Goal: Task Accomplishment & Management: Use online tool/utility

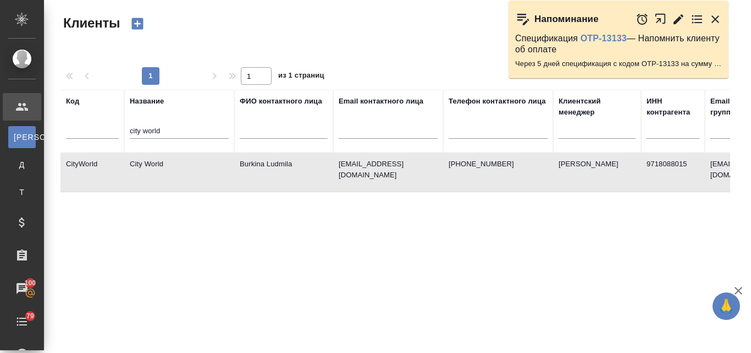
select select "RU"
drag, startPoint x: 183, startPoint y: 126, endPoint x: 120, endPoint y: 130, distance: 62.8
click at [120, 130] on tr "Код Название city world ФИО контактного лица Email контактного лица Телефон кон…" at bounding box center [476, 121] width 832 height 63
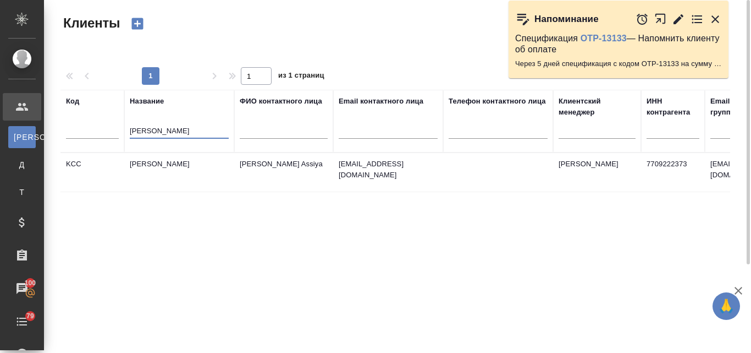
type input "kim"
click at [143, 166] on td "Kimberly-Clark" at bounding box center [179, 172] width 110 height 38
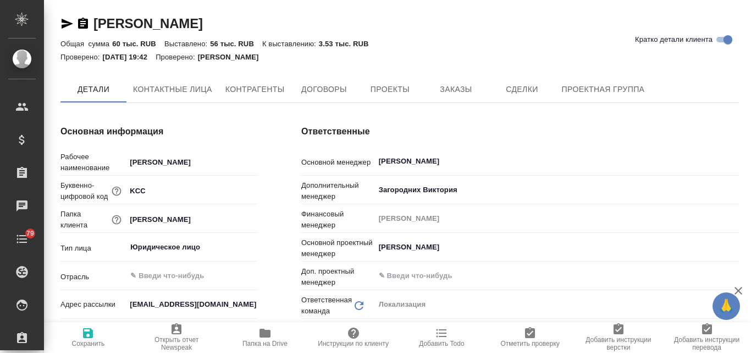
type input "(OTP) Общество с ограниченной ответственностью «Вектор Развития»"
type textarea "x"
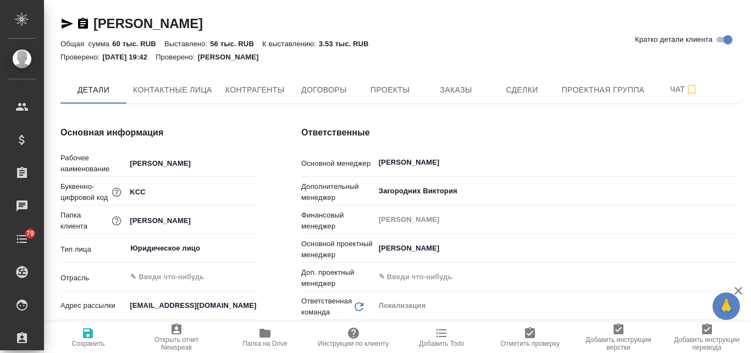
type textarea "x"
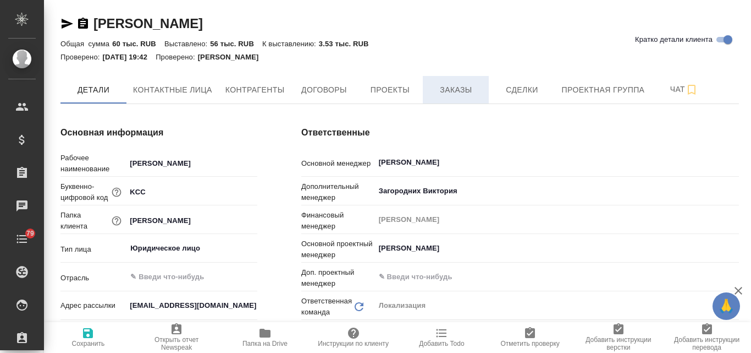
type textarea "x"
click at [462, 92] on span "Заказы" at bounding box center [456, 90] width 53 height 14
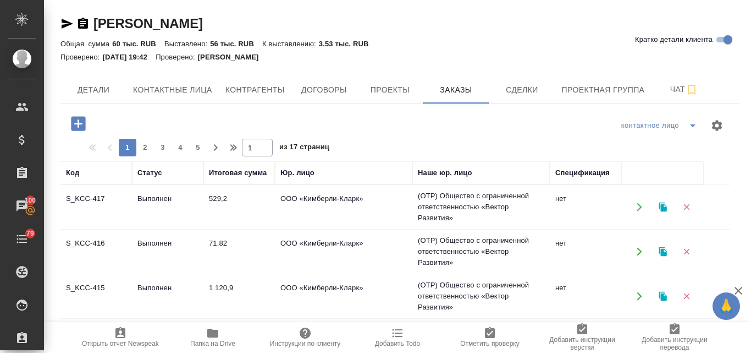
click at [668, 207] on button "button" at bounding box center [663, 207] width 23 height 23
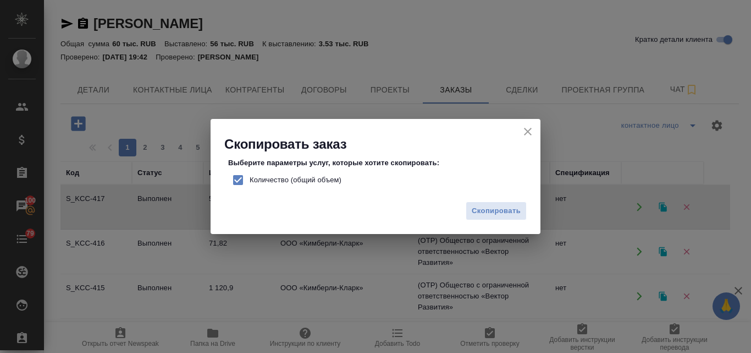
click at [239, 181] on input "Количество (общий объем)" at bounding box center [238, 179] width 23 height 23
checkbox input "false"
click at [483, 216] on span "Скопировать" at bounding box center [496, 211] width 49 height 13
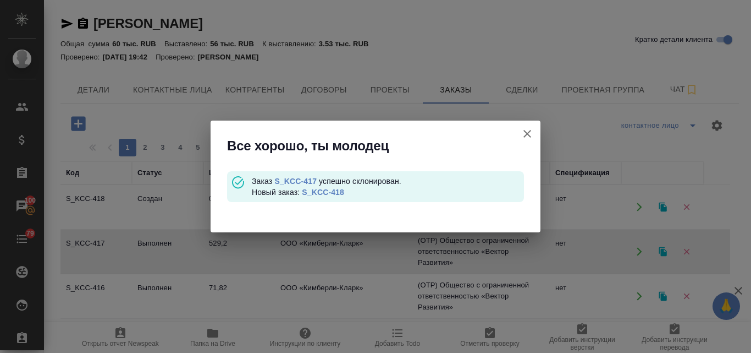
click at [312, 189] on link "S_KCC-418" at bounding box center [323, 192] width 42 height 9
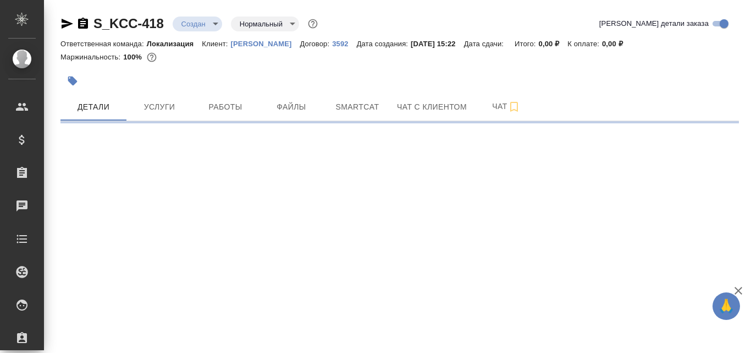
select select "RU"
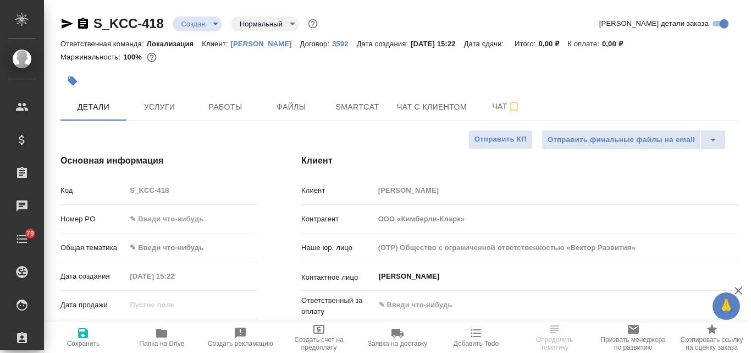
type textarea "x"
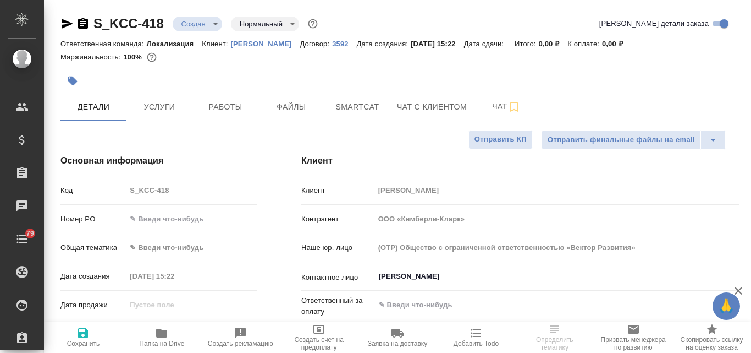
type textarea "x"
select select "RU"
type textarea "x"
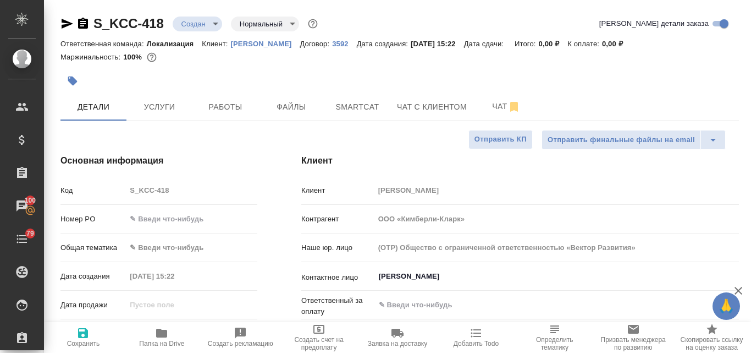
type textarea "x"
click at [280, 103] on span "Файлы" at bounding box center [291, 107] width 53 height 14
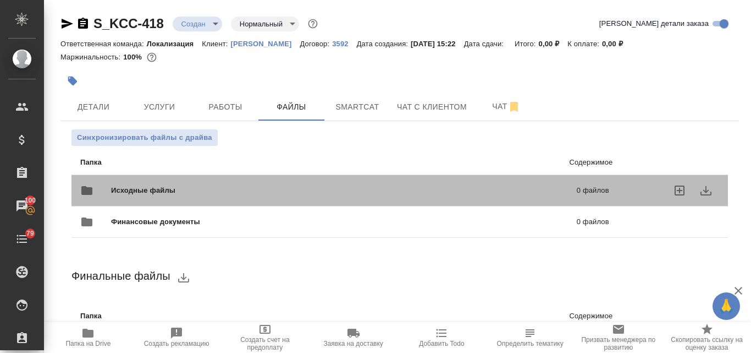
click at [174, 194] on span "Исходные файлы" at bounding box center [243, 190] width 265 height 11
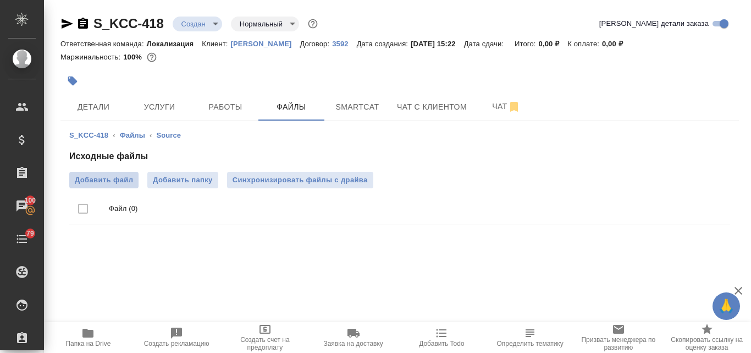
click at [117, 184] on span "Добавить файл" at bounding box center [104, 179] width 58 height 11
click at [0, 0] on input "Добавить файл" at bounding box center [0, 0] width 0 height 0
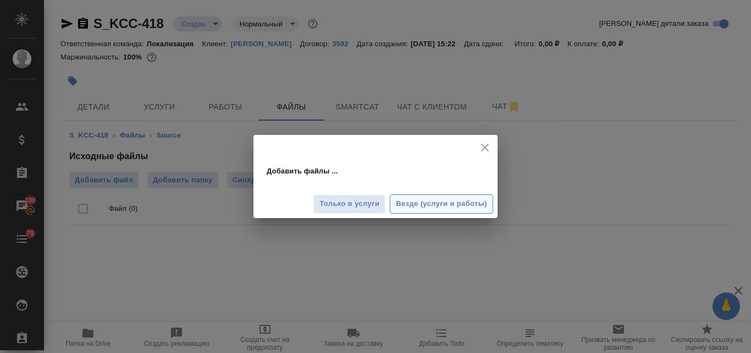
click at [426, 207] on span "Везде (услуги и работы)" at bounding box center [441, 203] width 91 height 13
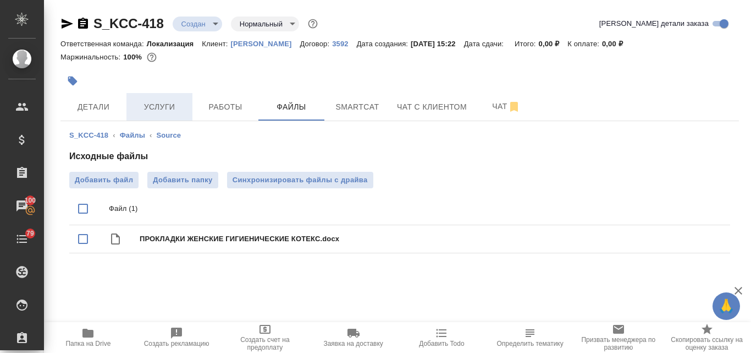
click at [145, 115] on button "Услуги" at bounding box center [159, 106] width 66 height 27
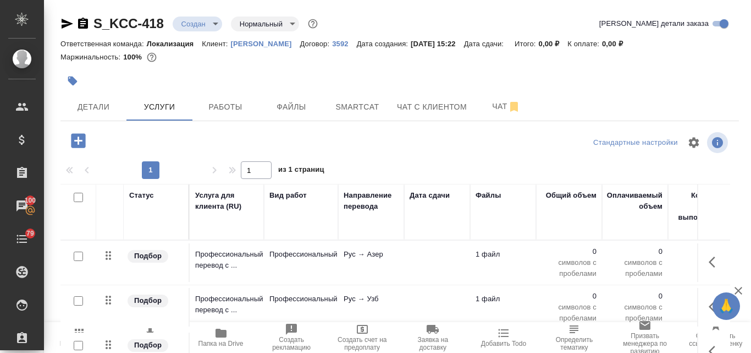
click at [81, 196] on input "checkbox" at bounding box center [78, 196] width 9 height 9
checkbox input "true"
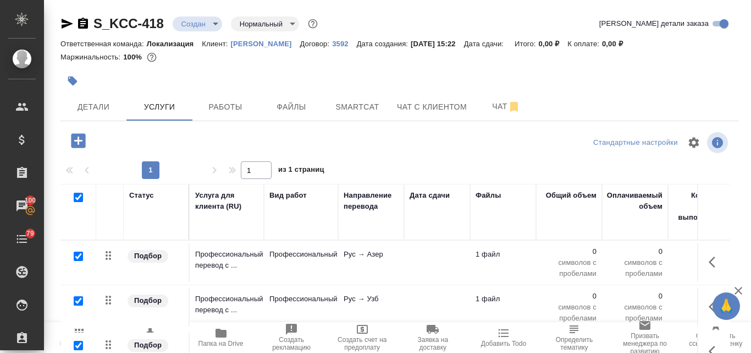
checkbox input "true"
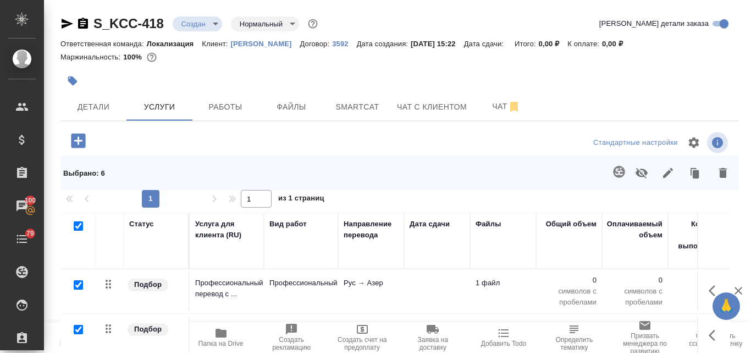
click at [728, 175] on icon "button" at bounding box center [723, 172] width 13 height 13
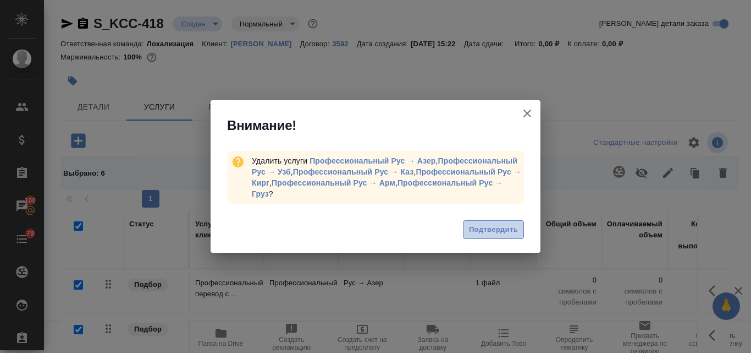
click at [508, 228] on span "Подтвердить" at bounding box center [493, 229] width 49 height 13
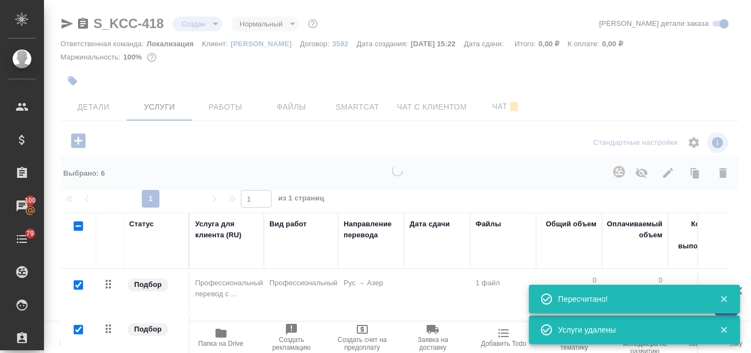
checkbox input "false"
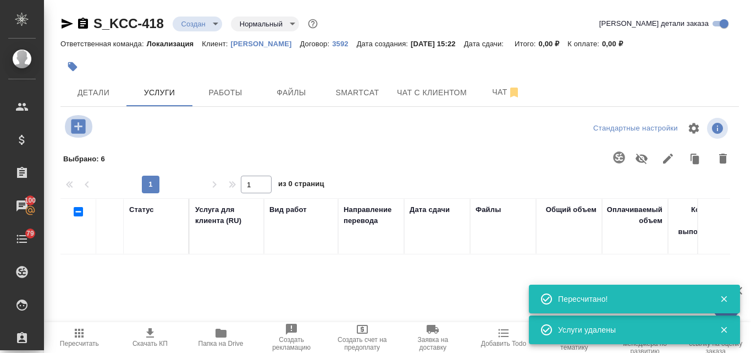
click at [80, 120] on icon "button" at bounding box center [78, 126] width 14 height 14
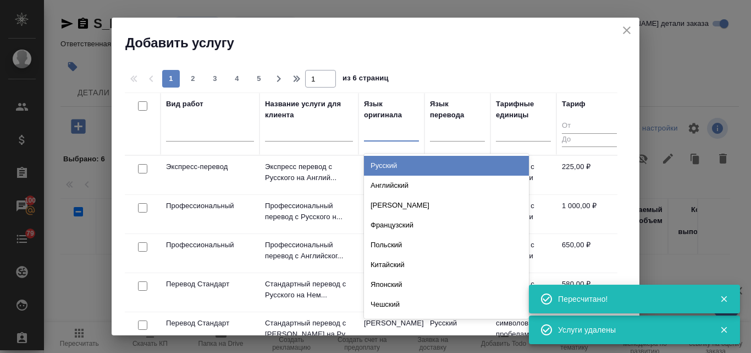
click at [372, 121] on div at bounding box center [391, 130] width 55 height 21
click at [389, 160] on div "Русский" at bounding box center [446, 166] width 165 height 20
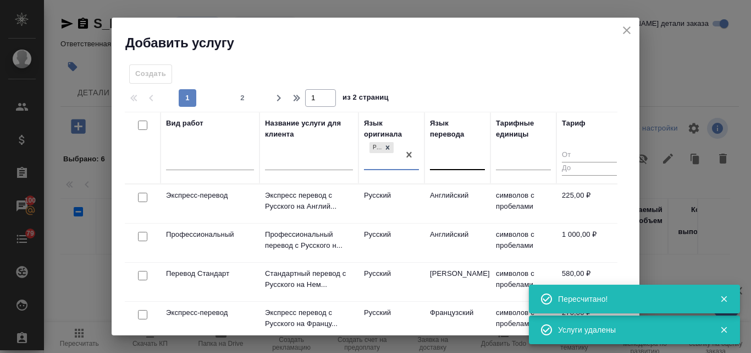
click at [457, 152] on div at bounding box center [457, 159] width 55 height 16
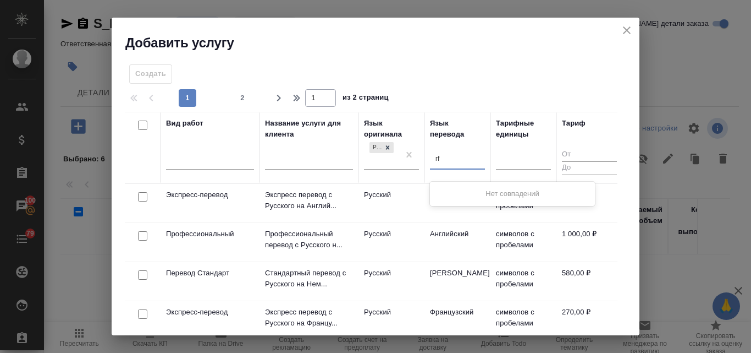
type input "r"
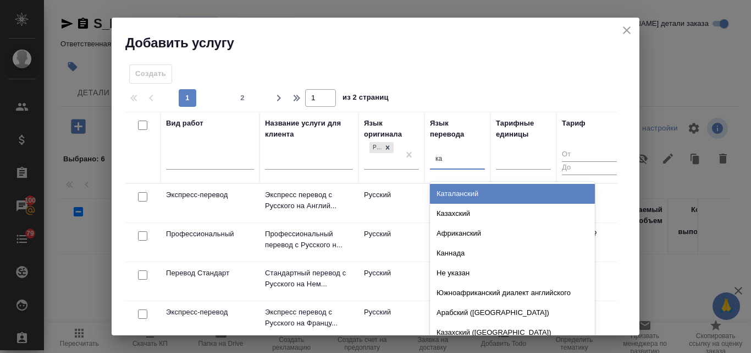
type input "каз"
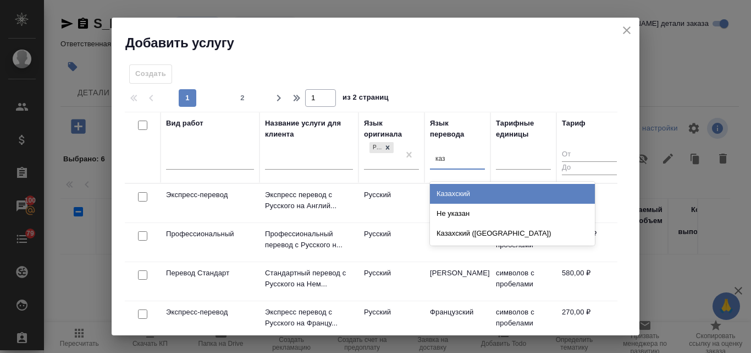
click at [464, 197] on div "Казахский" at bounding box center [512, 194] width 165 height 20
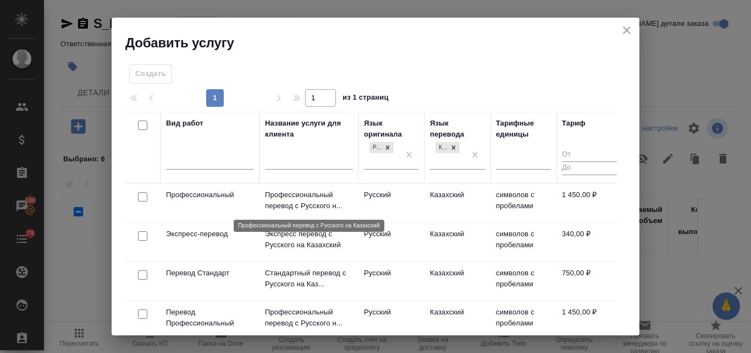
click at [293, 205] on p "Профессиональный перевод с Русского н..." at bounding box center [309, 200] width 88 height 22
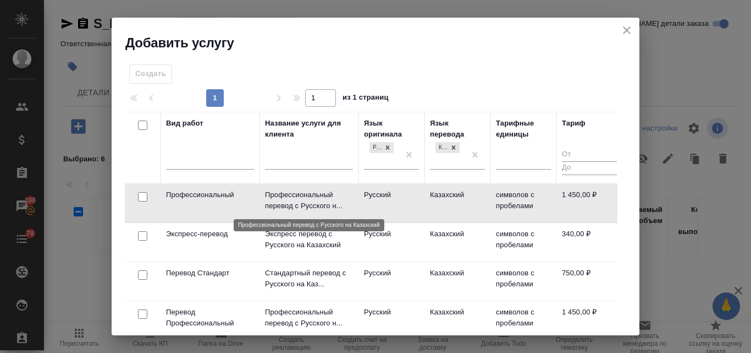
click at [293, 205] on p "Профессиональный перевод с Русского н..." at bounding box center [309, 200] width 88 height 22
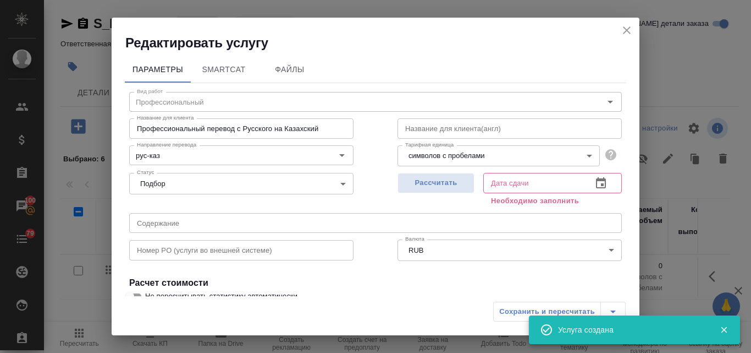
click at [625, 32] on icon "close" at bounding box center [627, 30] width 8 height 8
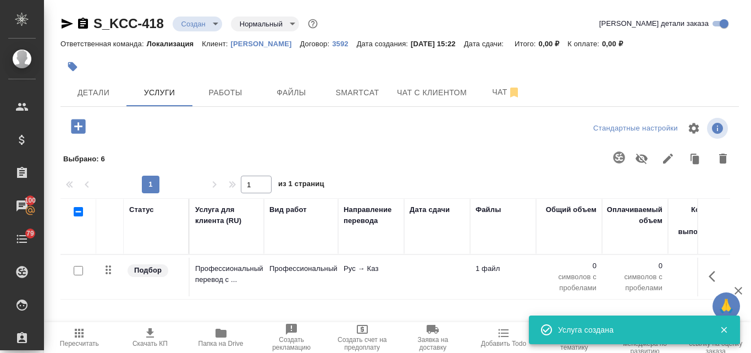
click at [79, 126] on icon "button" at bounding box center [78, 126] width 19 height 19
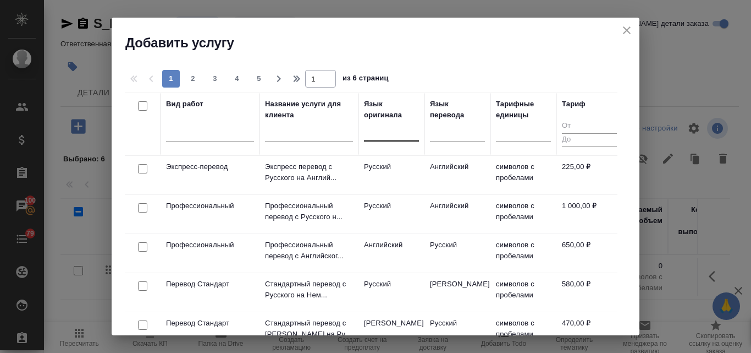
click at [377, 128] on div at bounding box center [391, 130] width 55 height 16
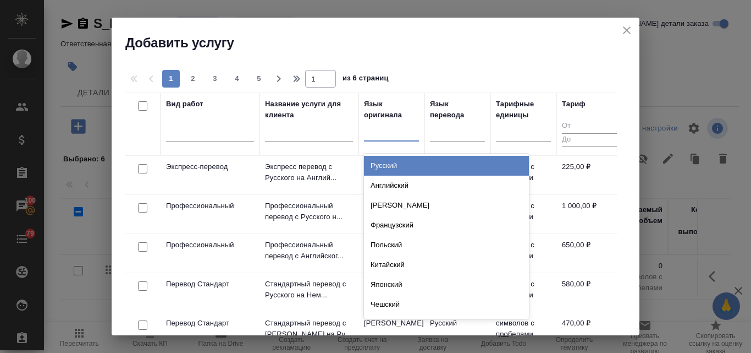
click at [384, 158] on div "Русский" at bounding box center [446, 166] width 165 height 20
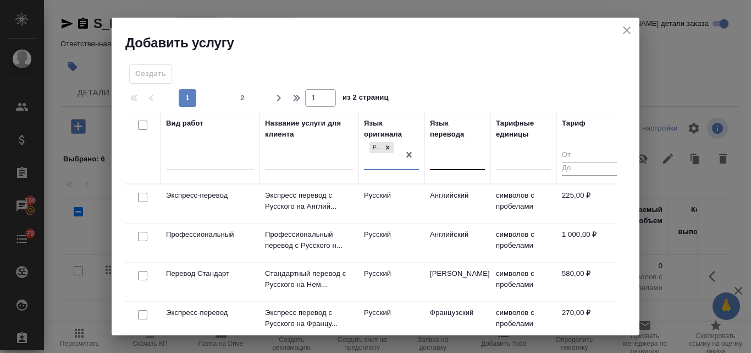
click at [450, 155] on div at bounding box center [457, 159] width 55 height 16
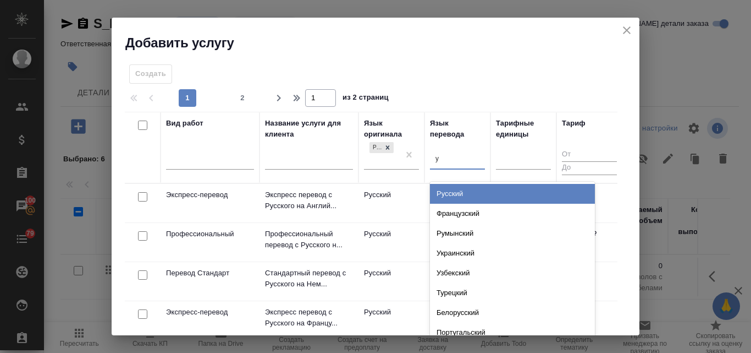
type input "уз"
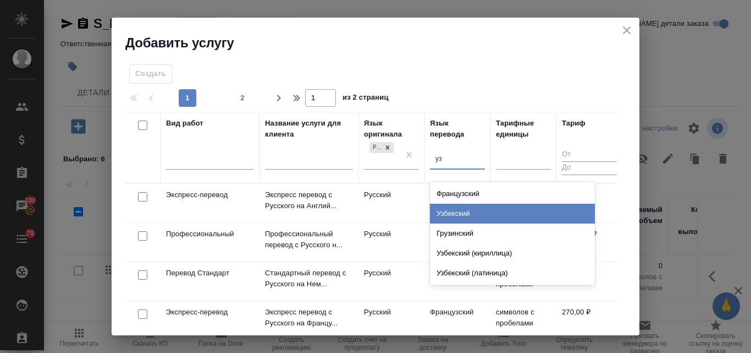
click at [462, 214] on div "Узбекский" at bounding box center [512, 213] width 165 height 20
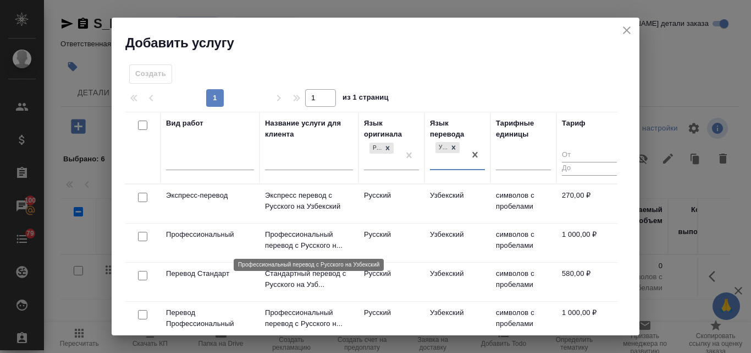
click at [323, 244] on p "Профессиональный перевод с Русского н..." at bounding box center [309, 240] width 88 height 22
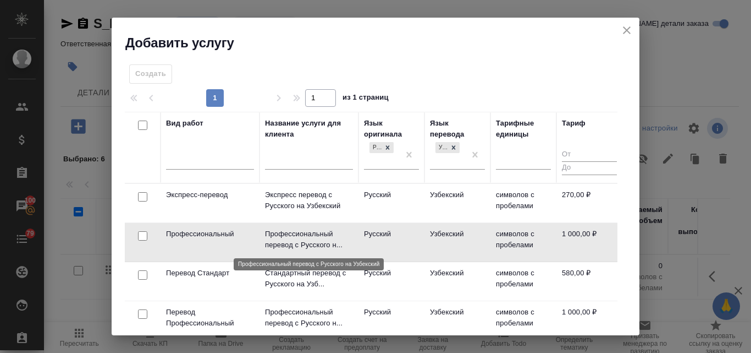
click at [323, 244] on p "Профессиональный перевод с Русского н..." at bounding box center [309, 239] width 88 height 22
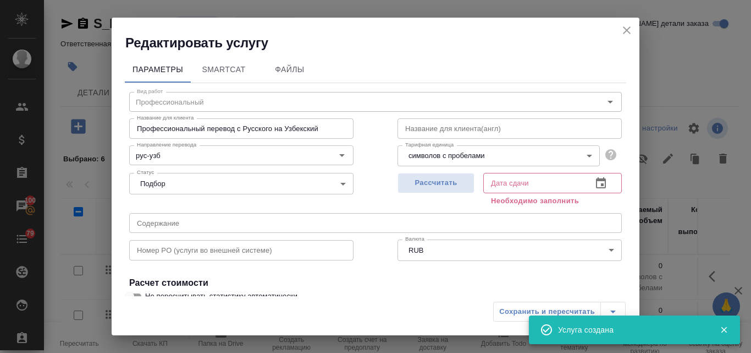
click at [628, 28] on icon "close" at bounding box center [626, 30] width 13 height 13
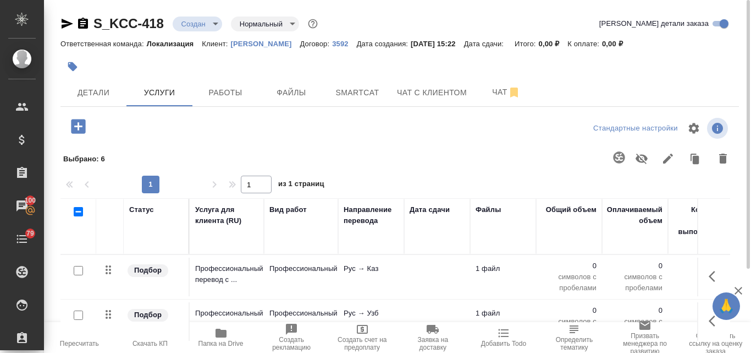
click at [80, 123] on icon "button" at bounding box center [78, 126] width 14 height 14
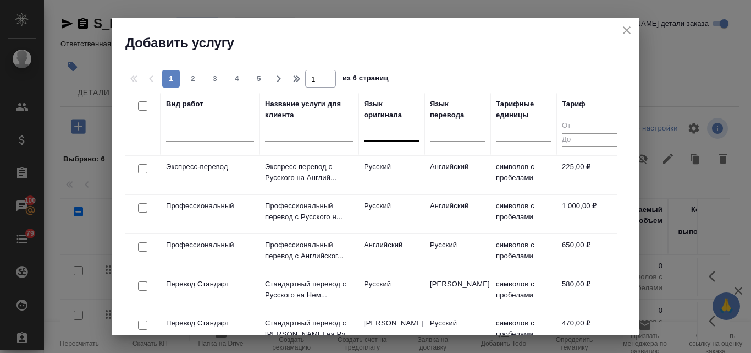
click at [397, 130] on div at bounding box center [391, 130] width 55 height 16
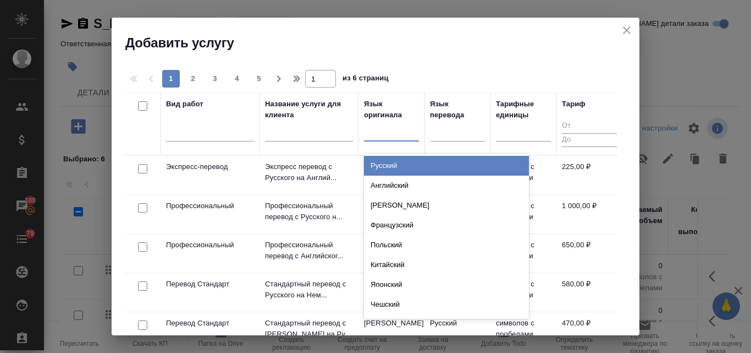
click at [384, 168] on div "Русский" at bounding box center [446, 166] width 165 height 20
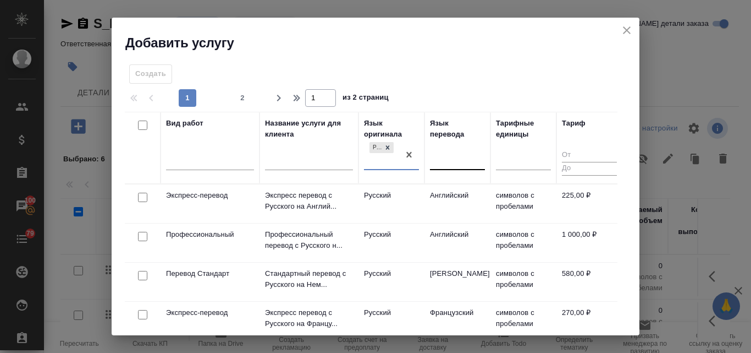
click at [441, 158] on div at bounding box center [457, 159] width 55 height 16
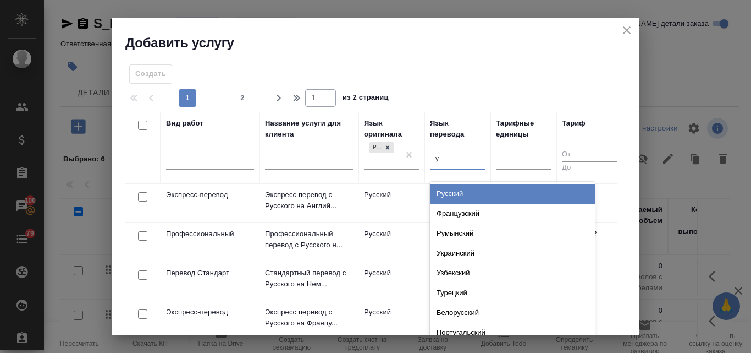
type input "уз"
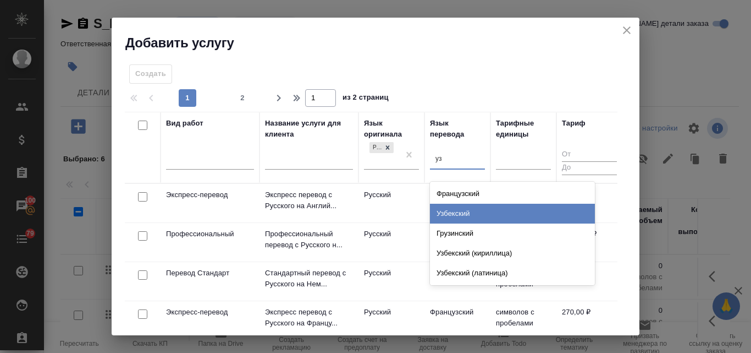
click at [471, 218] on div "Узбекский" at bounding box center [512, 213] width 165 height 20
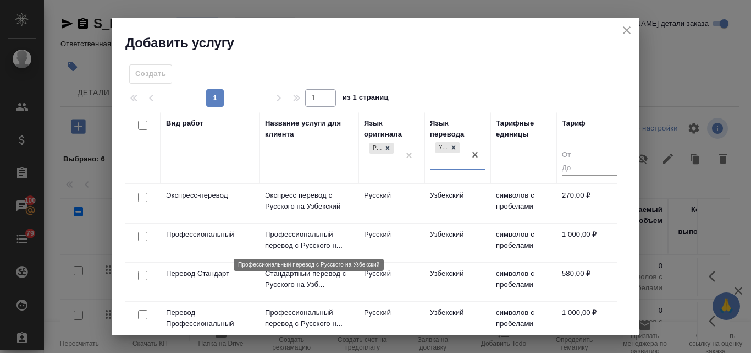
click at [298, 236] on p "Профессиональный перевод с Русского н..." at bounding box center [309, 240] width 88 height 22
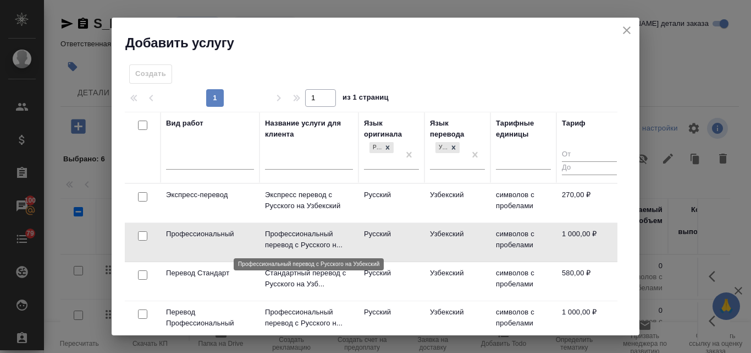
click at [299, 236] on p "Профессиональный перевод с Русского н..." at bounding box center [309, 239] width 88 height 22
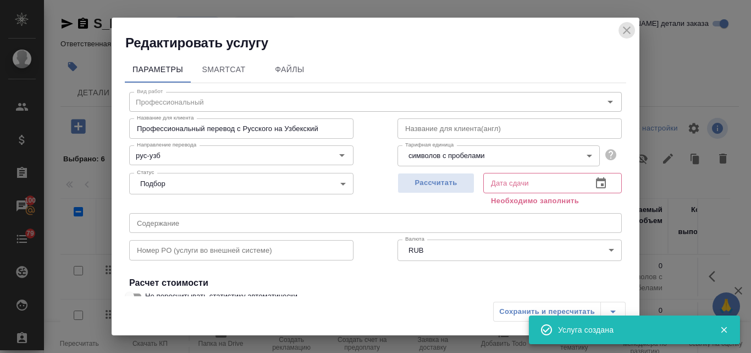
click at [629, 28] on icon "close" at bounding box center [627, 30] width 8 height 8
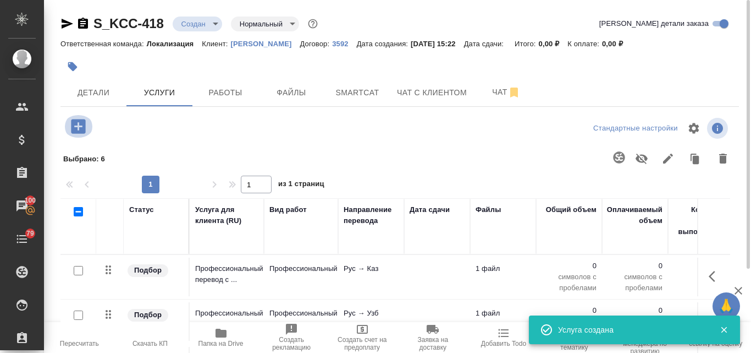
click at [72, 128] on icon "button" at bounding box center [78, 126] width 19 height 19
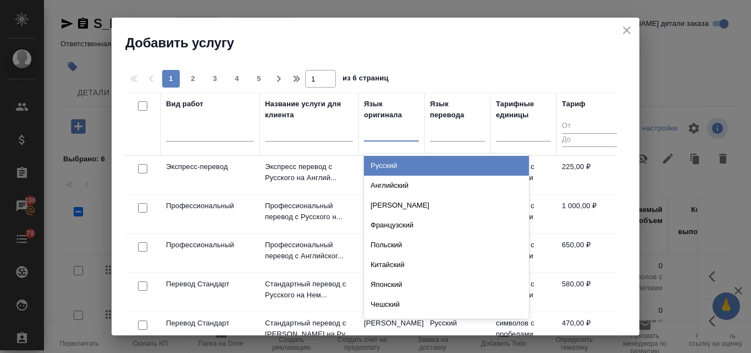
click at [386, 136] on div at bounding box center [391, 130] width 55 height 16
click at [390, 166] on div "Русский" at bounding box center [446, 166] width 165 height 20
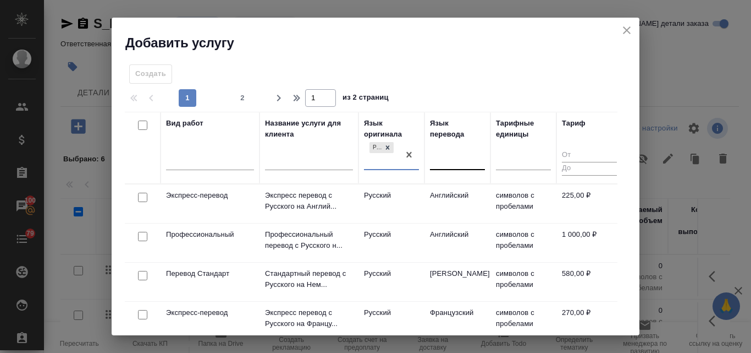
click at [442, 161] on div at bounding box center [457, 159] width 55 height 16
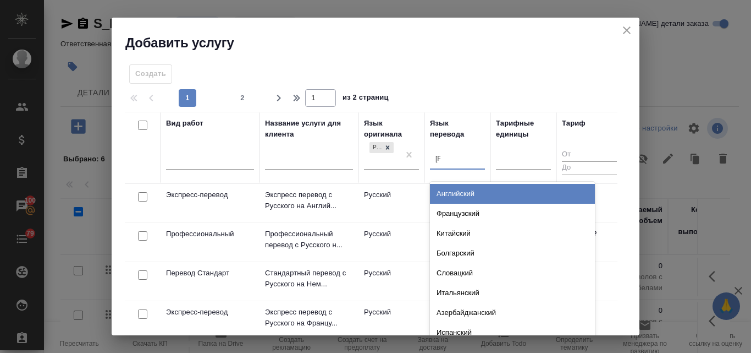
type input "аз"
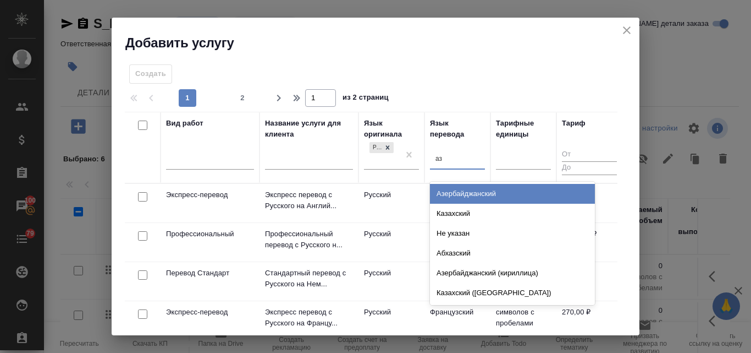
click at [480, 192] on div "Азербайджанский" at bounding box center [512, 194] width 165 height 20
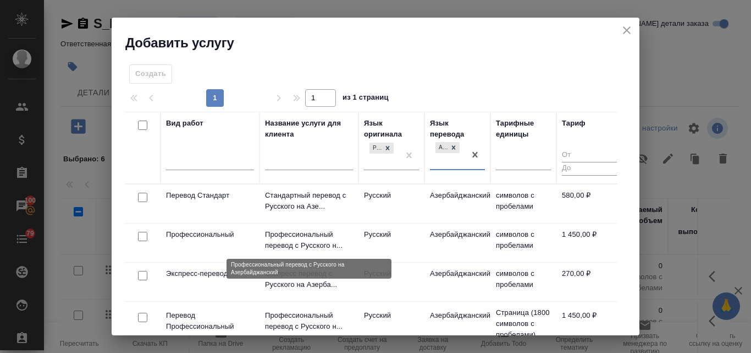
click at [297, 233] on p "Профессиональный перевод с Русского н..." at bounding box center [309, 240] width 88 height 22
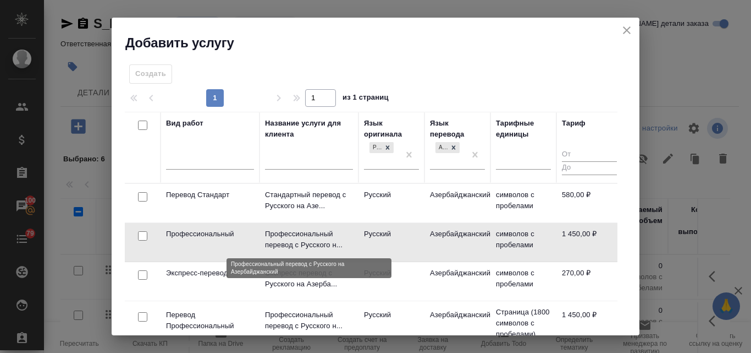
click at [297, 233] on p "Профессиональный перевод с Русского н..." at bounding box center [309, 239] width 88 height 22
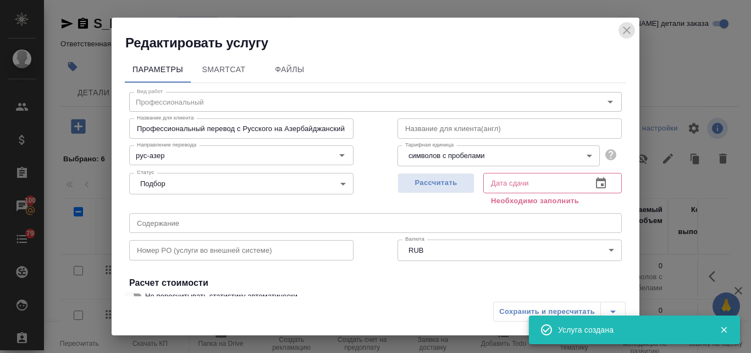
click at [627, 26] on icon "close" at bounding box center [626, 30] width 13 height 13
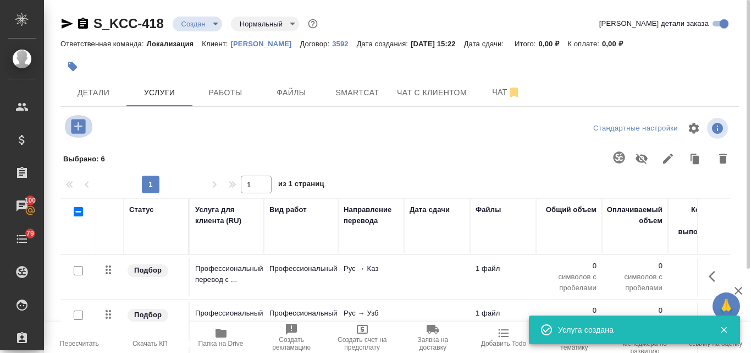
click at [80, 123] on icon "button" at bounding box center [78, 126] width 14 height 14
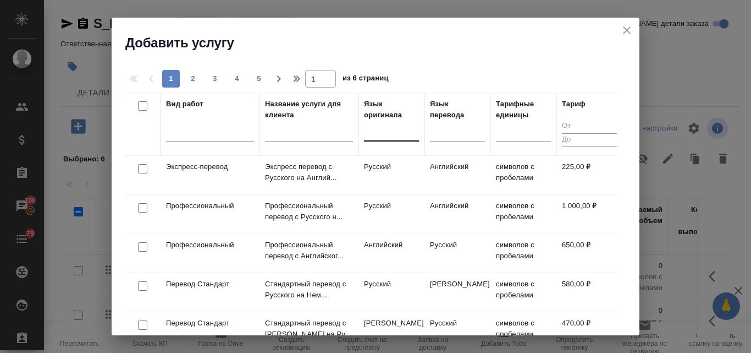
click at [376, 135] on div at bounding box center [391, 130] width 55 height 16
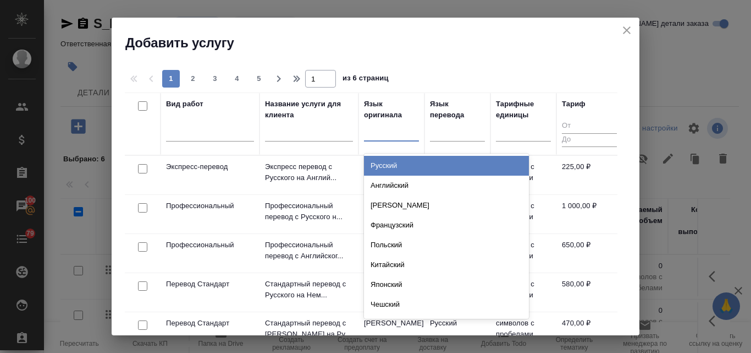
click at [392, 164] on div "Русский" at bounding box center [446, 166] width 165 height 20
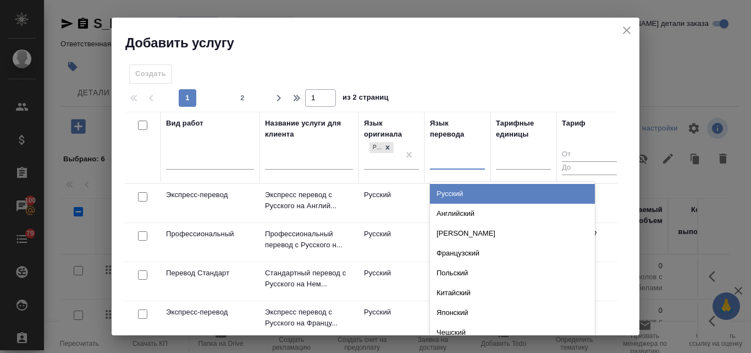
click at [449, 153] on div at bounding box center [457, 159] width 55 height 16
type input "кир"
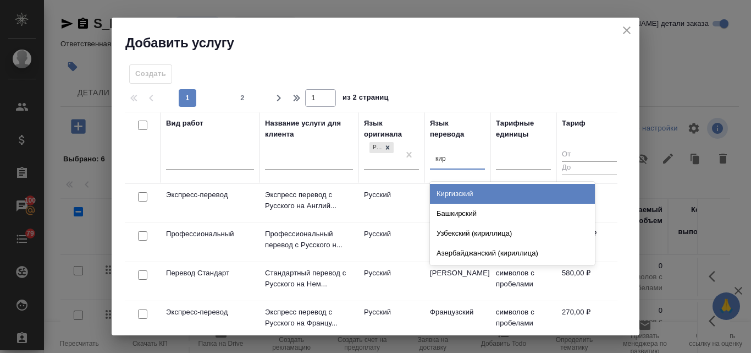
click at [459, 192] on div "Киргизский" at bounding box center [512, 194] width 165 height 20
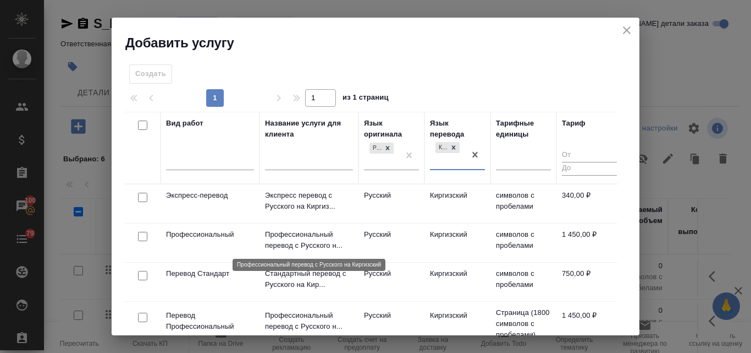
click at [313, 229] on p "Профессиональный перевод с Русского н..." at bounding box center [309, 240] width 88 height 22
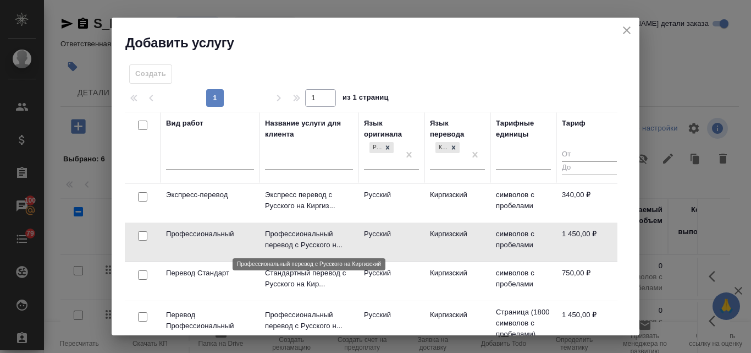
click at [313, 229] on p "Профессиональный перевод с Русского н..." at bounding box center [309, 239] width 88 height 22
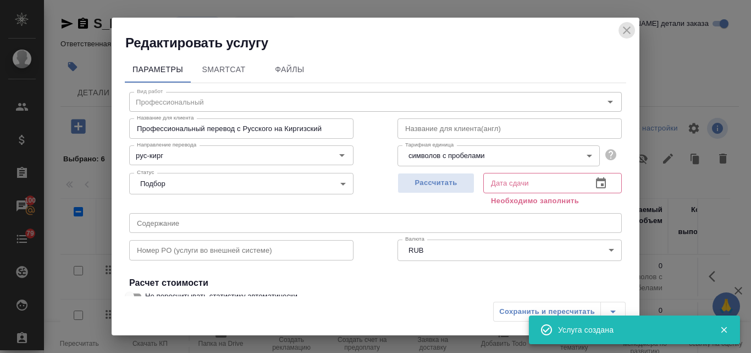
click at [630, 27] on icon "close" at bounding box center [627, 30] width 8 height 8
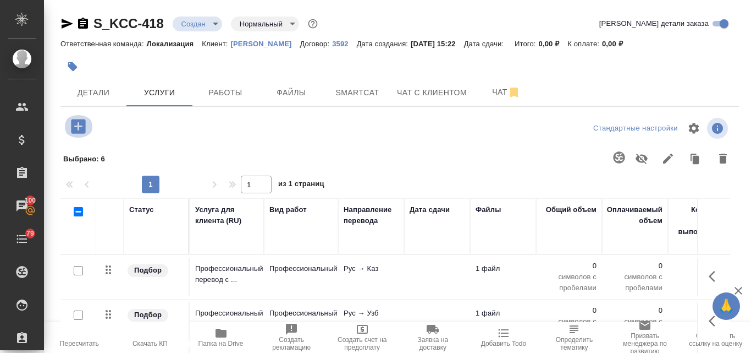
click at [72, 127] on icon "button" at bounding box center [78, 126] width 14 height 14
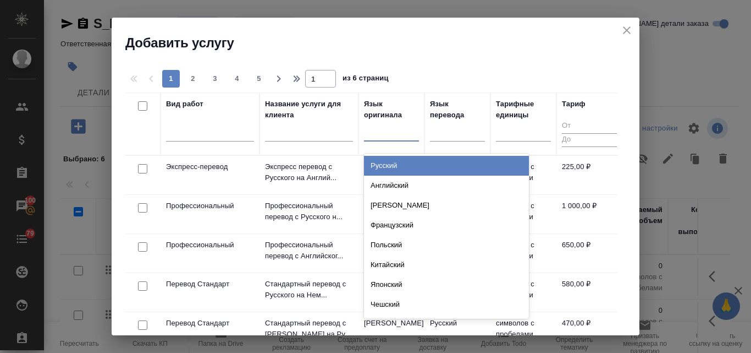
click at [378, 129] on div at bounding box center [391, 130] width 55 height 16
click at [381, 162] on div "Русский" at bounding box center [446, 166] width 165 height 20
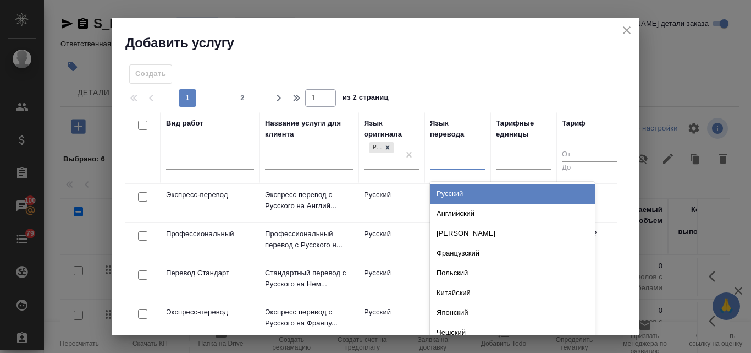
click at [454, 163] on div at bounding box center [457, 159] width 55 height 16
type input "арм"
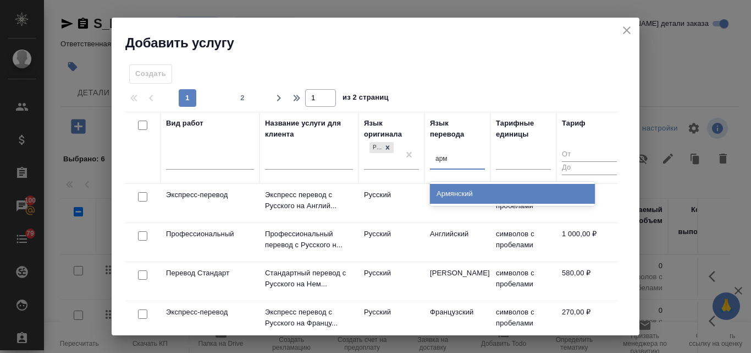
click at [464, 196] on div "Армянский" at bounding box center [512, 194] width 165 height 20
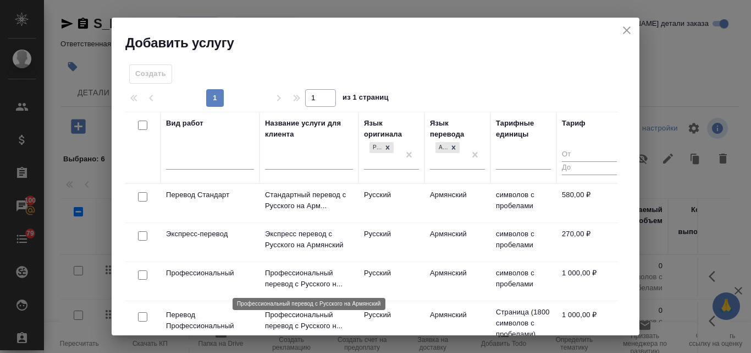
click at [317, 274] on p "Профессиональный перевод с Русского н..." at bounding box center [309, 278] width 88 height 22
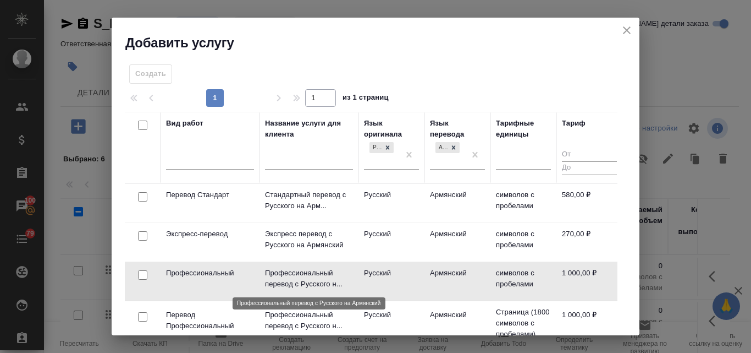
click at [317, 274] on p "Профессиональный перевод с Русского н..." at bounding box center [309, 278] width 88 height 22
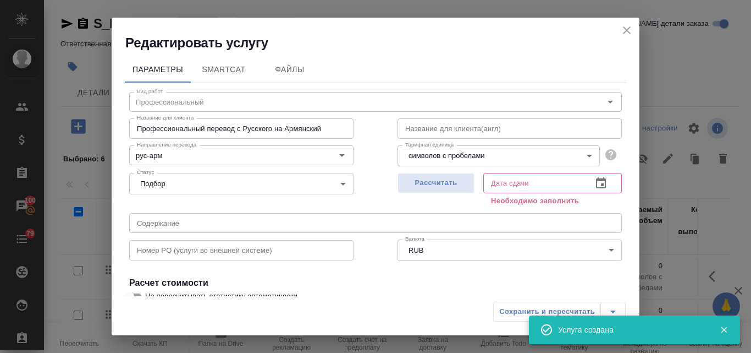
click at [630, 27] on icon "close" at bounding box center [627, 30] width 8 height 8
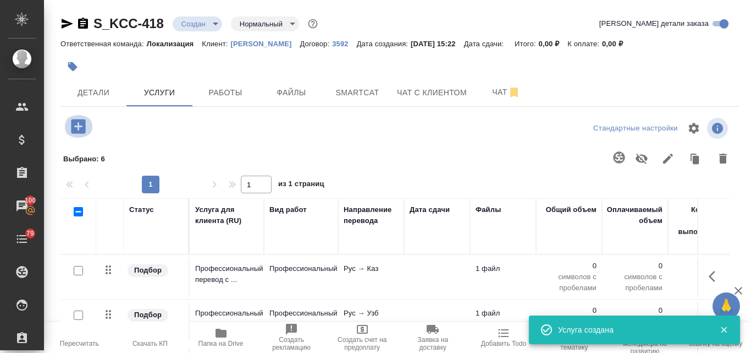
click at [80, 115] on button "button" at bounding box center [78, 126] width 30 height 23
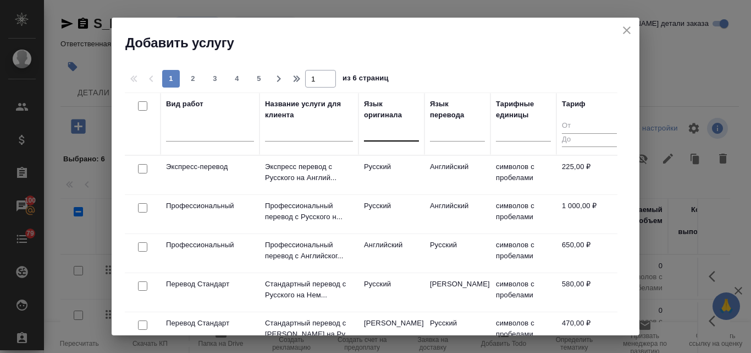
click at [374, 129] on div at bounding box center [391, 130] width 55 height 16
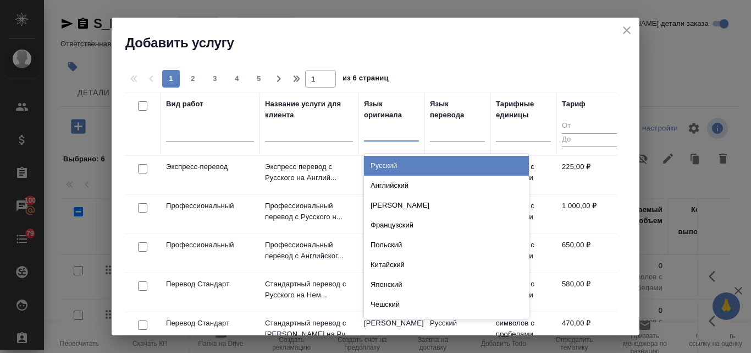
click at [383, 165] on div "Русский" at bounding box center [446, 166] width 165 height 20
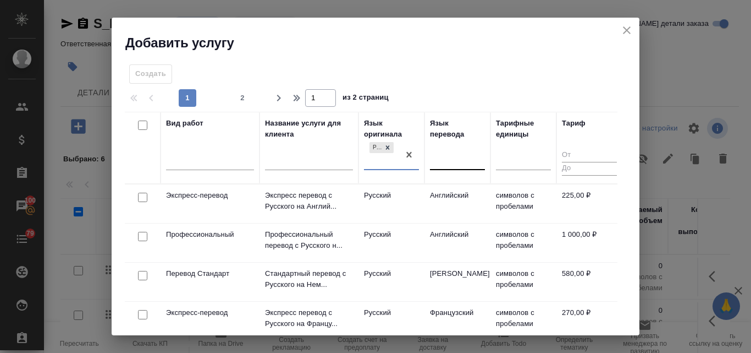
click at [464, 158] on div at bounding box center [457, 159] width 55 height 16
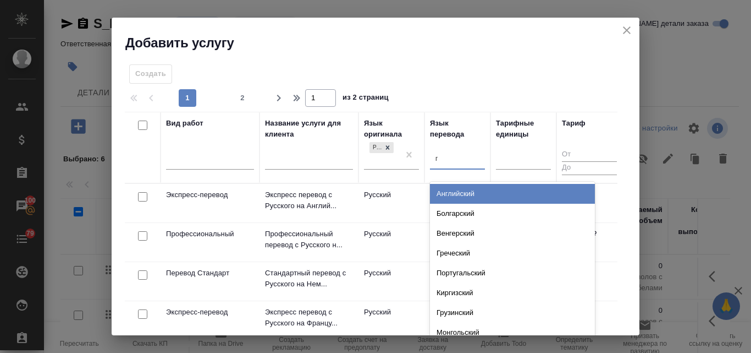
type input "гр"
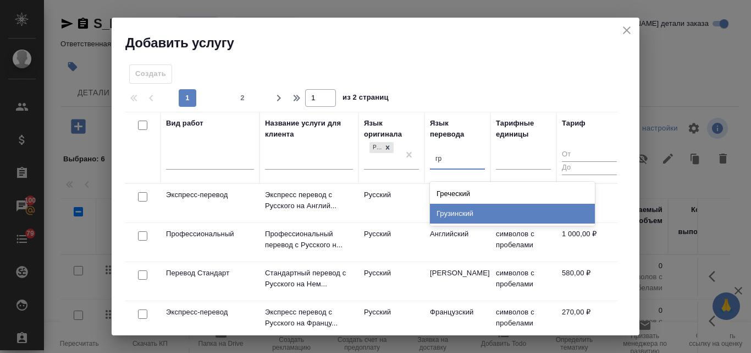
click at [448, 213] on div "Грузинский" at bounding box center [512, 213] width 165 height 20
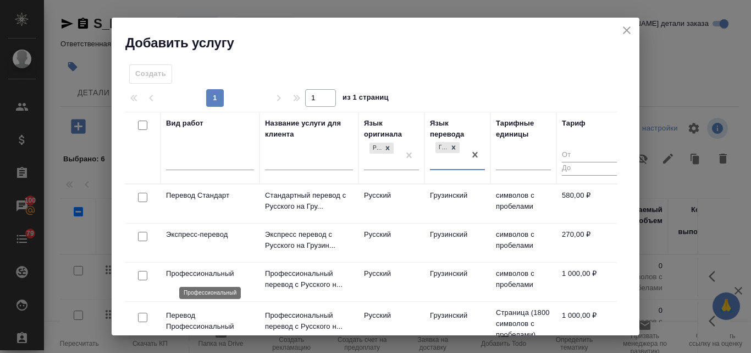
click at [205, 269] on p "Профессиональный" at bounding box center [210, 273] width 88 height 11
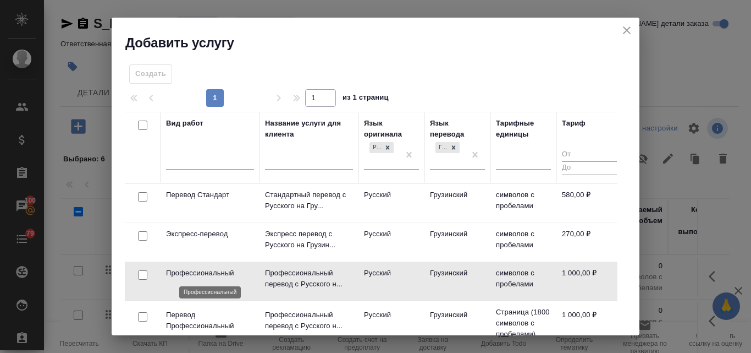
click at [205, 269] on p "Профессиональный" at bounding box center [210, 272] width 88 height 11
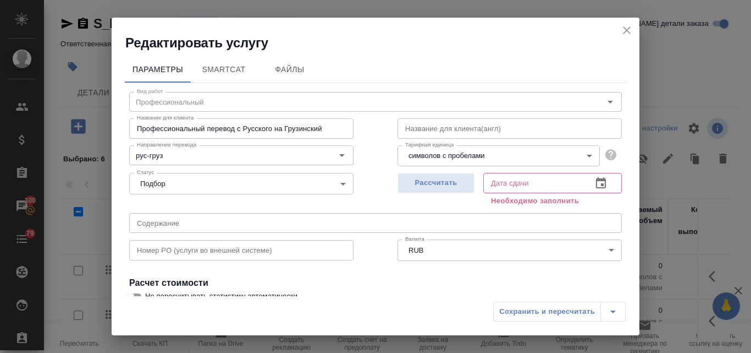
click at [628, 29] on icon "close" at bounding box center [627, 30] width 8 height 8
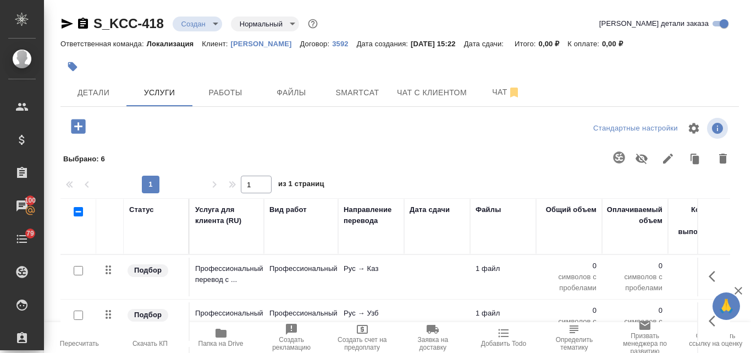
click at [75, 212] on input "checkbox" at bounding box center [78, 211] width 9 height 9
checkbox input "true"
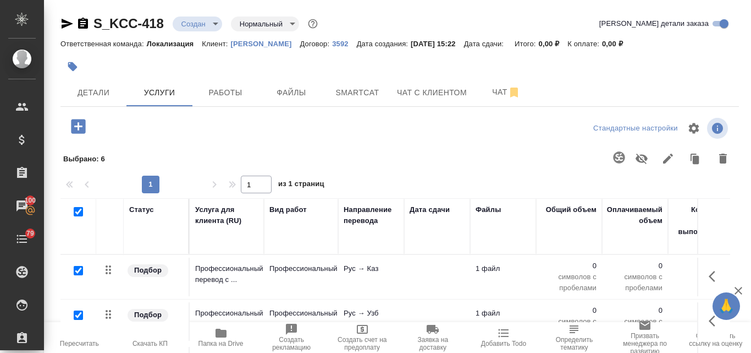
checkbox input "true"
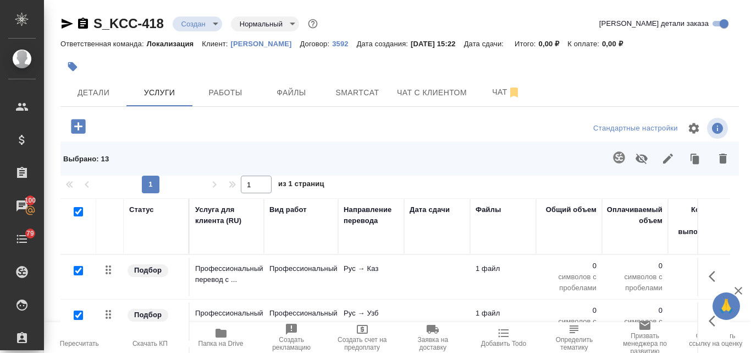
click at [613, 159] on icon "button" at bounding box center [619, 157] width 12 height 12
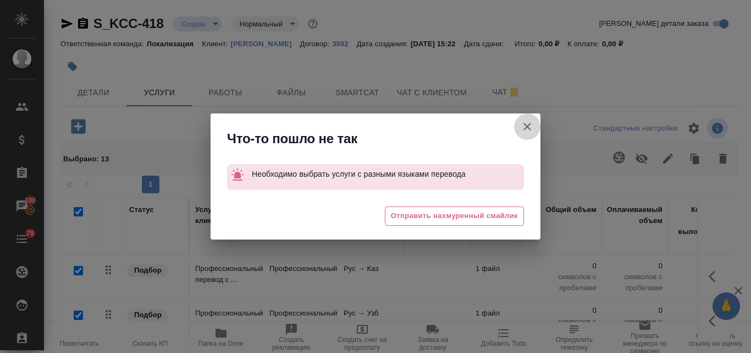
click at [531, 126] on icon "button" at bounding box center [527, 126] width 13 height 13
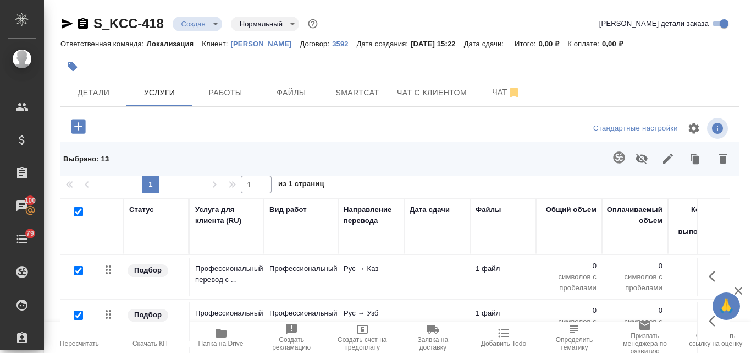
click at [613, 156] on icon "button" at bounding box center [619, 157] width 12 height 12
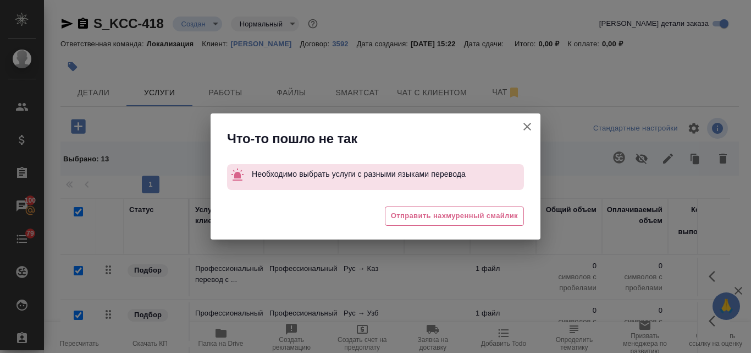
click at [527, 126] on icon "button" at bounding box center [528, 127] width 8 height 8
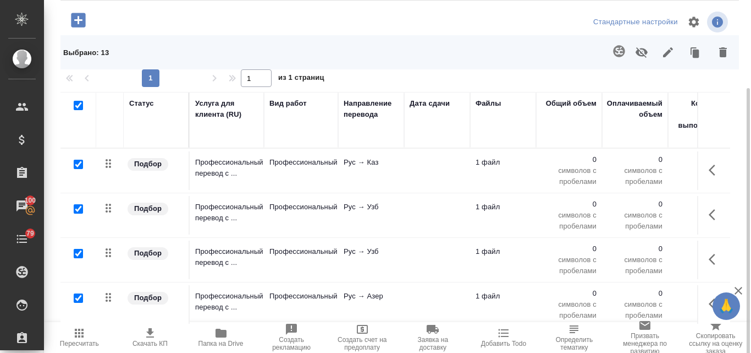
scroll to position [110, 0]
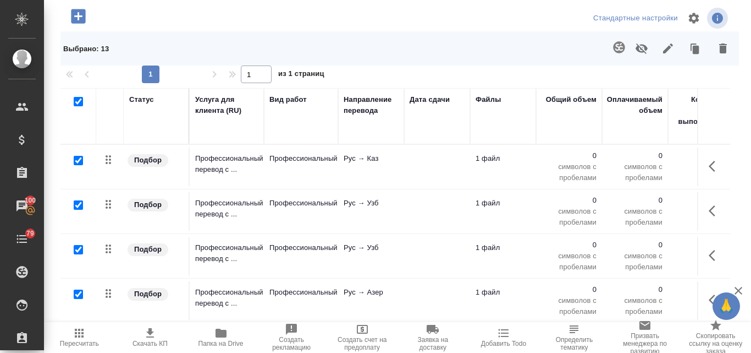
click at [73, 98] on div at bounding box center [75, 101] width 19 height 15
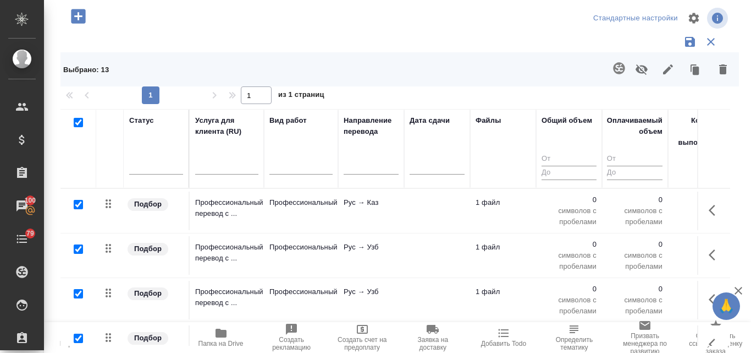
click at [79, 126] on input "checkbox" at bounding box center [78, 122] width 9 height 9
checkbox input "false"
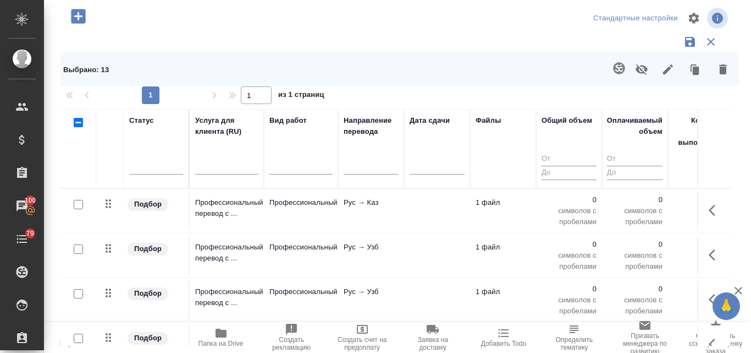
checkbox input "false"
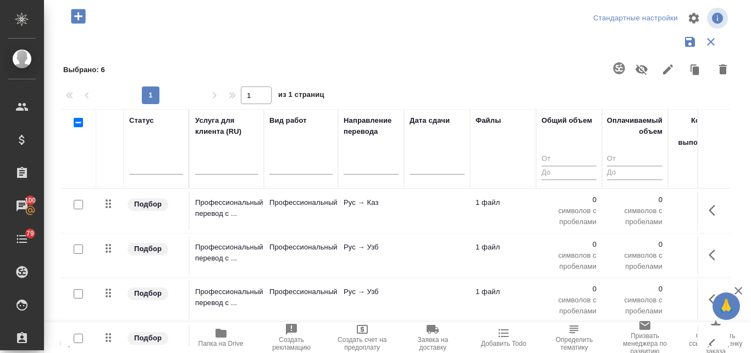
click at [79, 251] on input "checkbox" at bounding box center [78, 248] width 9 height 9
checkbox input "true"
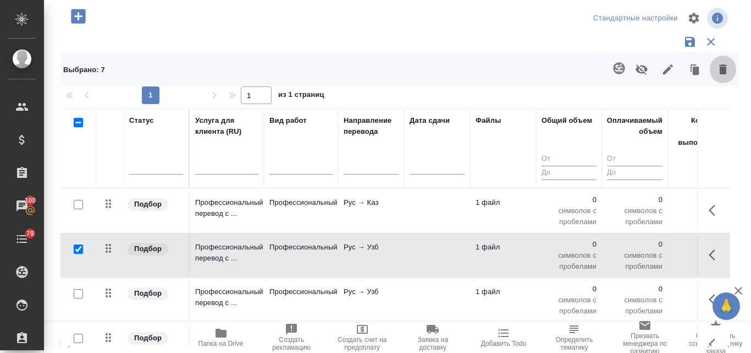
click at [719, 66] on icon "button" at bounding box center [723, 69] width 8 height 10
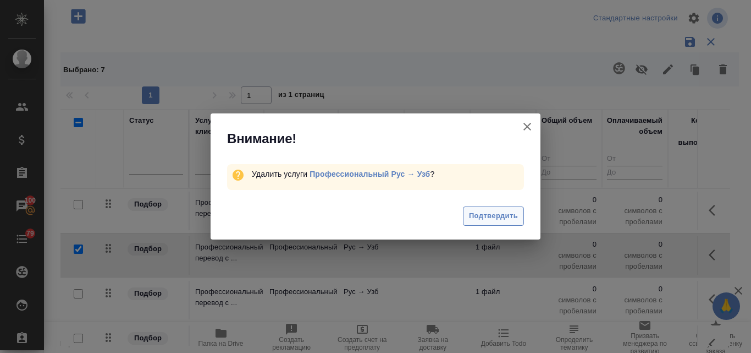
click at [469, 216] on span "Подтвердить" at bounding box center [493, 216] width 49 height 13
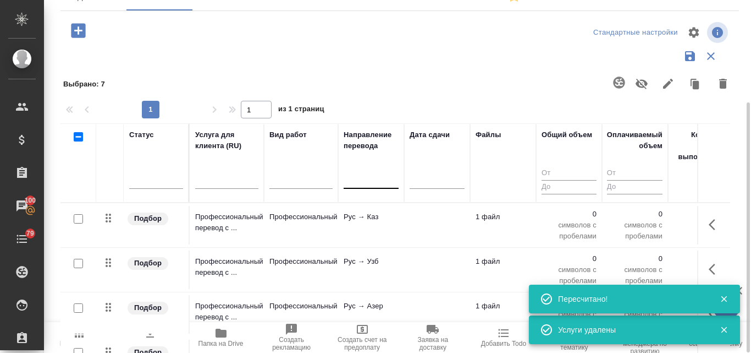
scroll to position [124, 0]
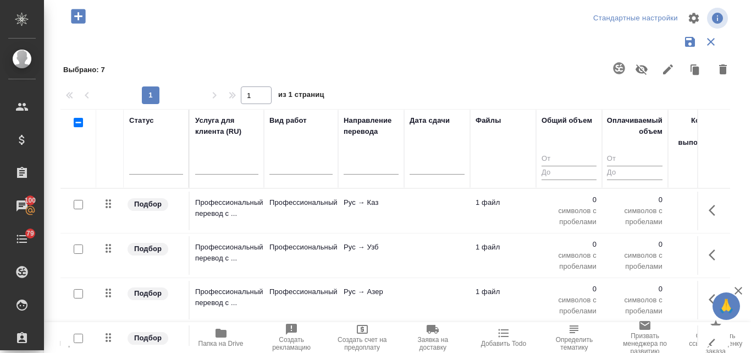
click at [80, 126] on input "checkbox" at bounding box center [78, 122] width 9 height 9
checkbox input "true"
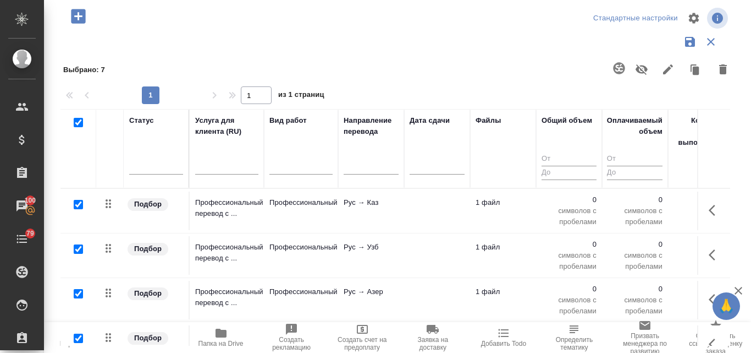
checkbox input "true"
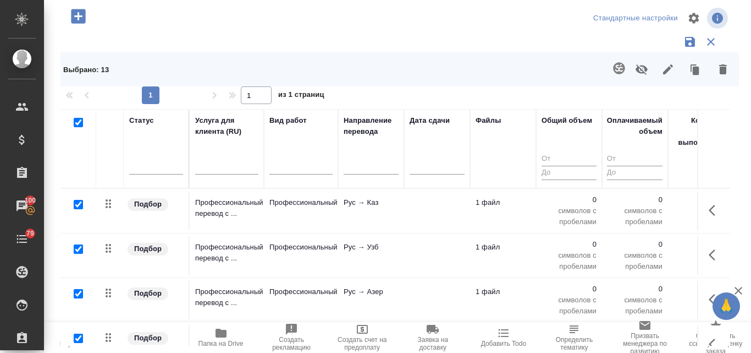
click at [613, 69] on icon "button" at bounding box center [619, 68] width 13 height 13
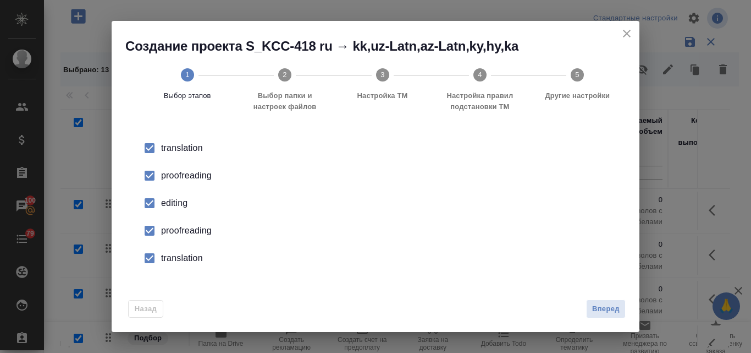
click at [167, 177] on div "proofreading" at bounding box center [387, 175] width 452 height 13
click at [168, 201] on div "editing" at bounding box center [387, 202] width 452 height 13
click at [172, 232] on div "proofreading" at bounding box center [387, 230] width 452 height 13
click at [180, 262] on div "translation" at bounding box center [387, 257] width 452 height 13
click at [606, 309] on span "Вперед" at bounding box center [605, 308] width 27 height 13
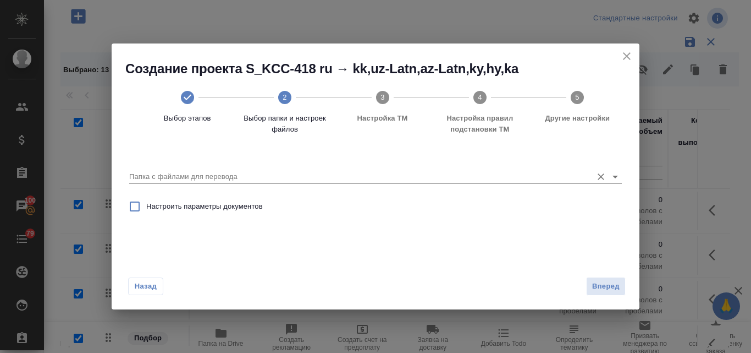
click at [168, 175] on input "Папка с файлами для перевода" at bounding box center [358, 176] width 458 height 13
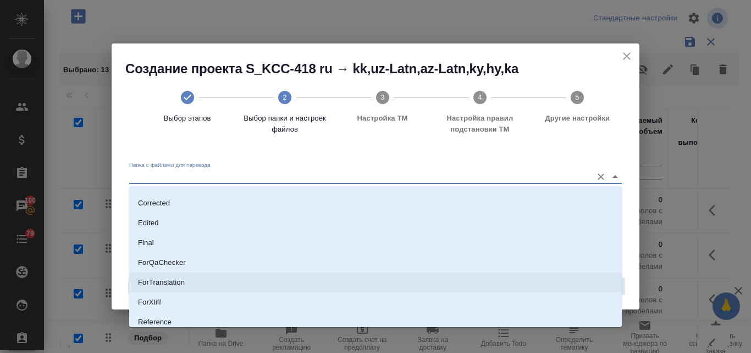
scroll to position [110, 0]
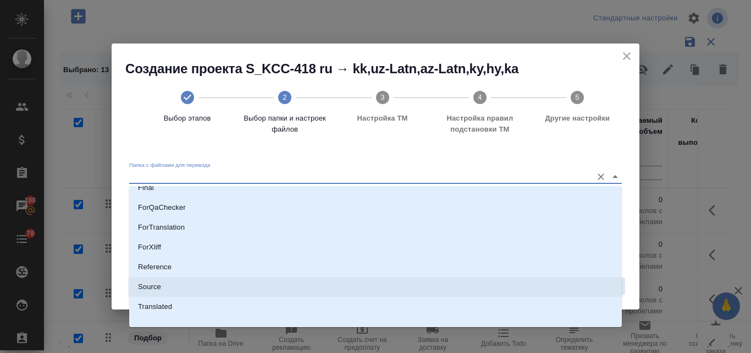
click at [167, 289] on li "Source" at bounding box center [375, 287] width 493 height 20
type input "Source"
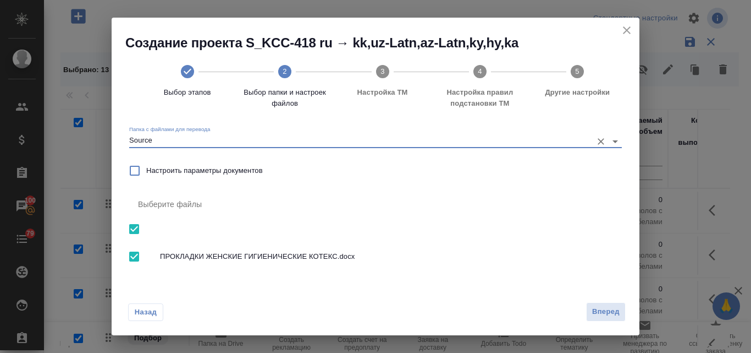
scroll to position [12, 0]
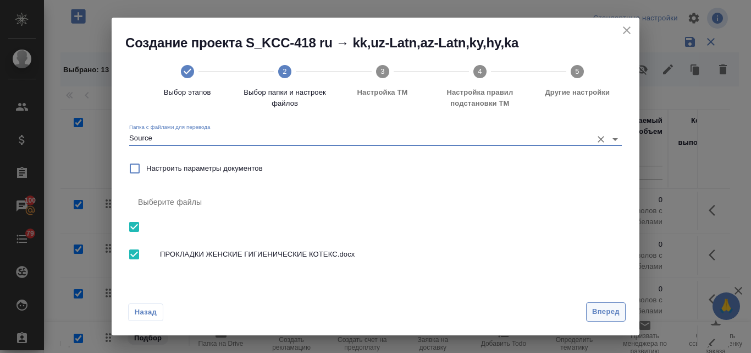
click at [611, 310] on span "Вперед" at bounding box center [605, 311] width 27 height 13
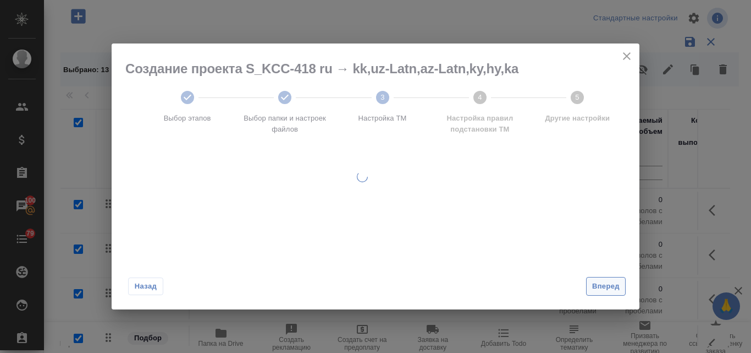
scroll to position [0, 0]
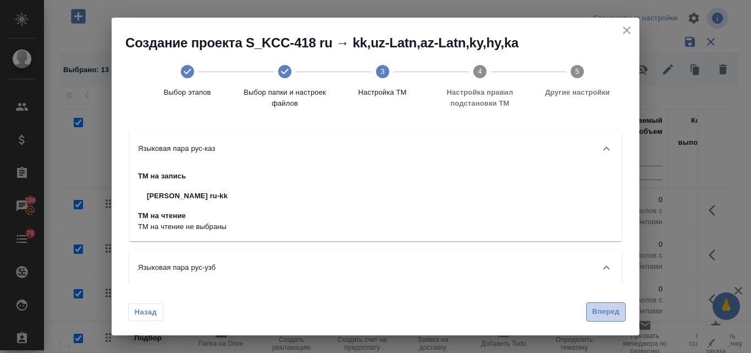
click at [606, 309] on span "Вперед" at bounding box center [605, 311] width 27 height 13
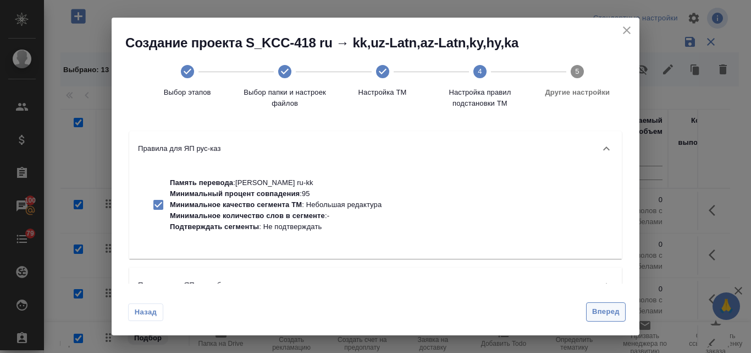
click at [613, 305] on span "Вперед" at bounding box center [605, 311] width 27 height 13
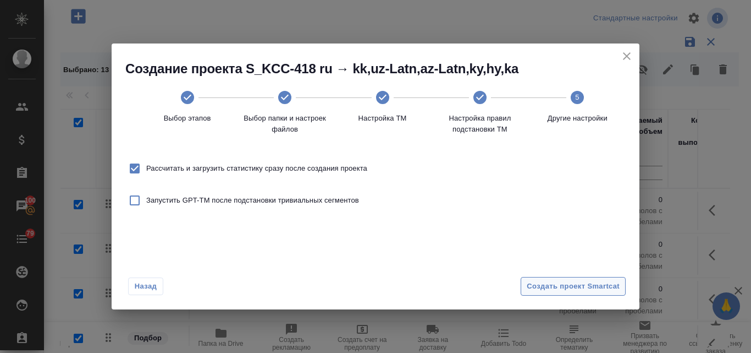
click at [543, 285] on span "Создать проект Smartcat" at bounding box center [573, 286] width 93 height 13
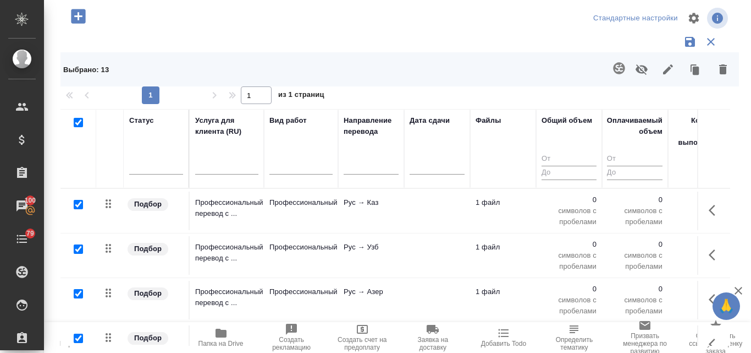
click at [246, 196] on td "Профессиональный перевод с ..." at bounding box center [227, 210] width 74 height 38
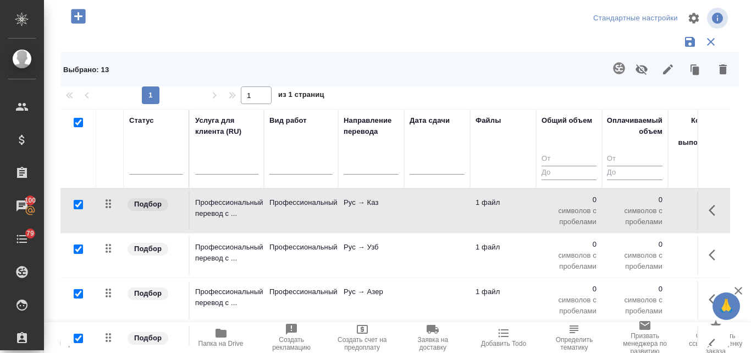
click at [246, 196] on td "Профессиональный перевод с ..." at bounding box center [227, 210] width 74 height 38
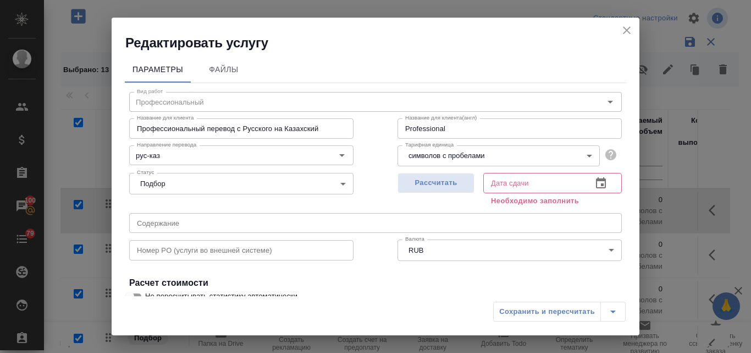
scroll to position [110, 0]
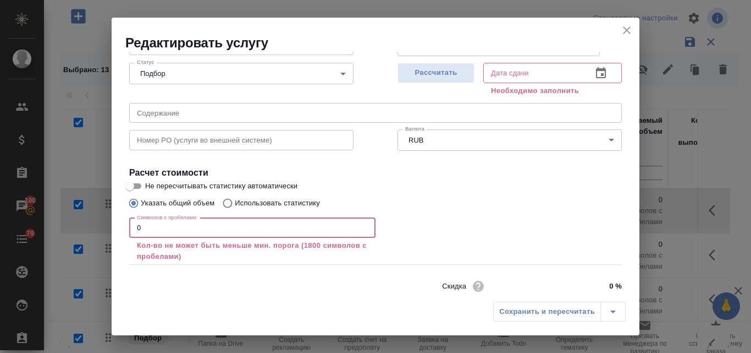
drag, startPoint x: 175, startPoint y: 230, endPoint x: 133, endPoint y: 228, distance: 42.4
click at [133, 228] on input "0" at bounding box center [252, 228] width 246 height 20
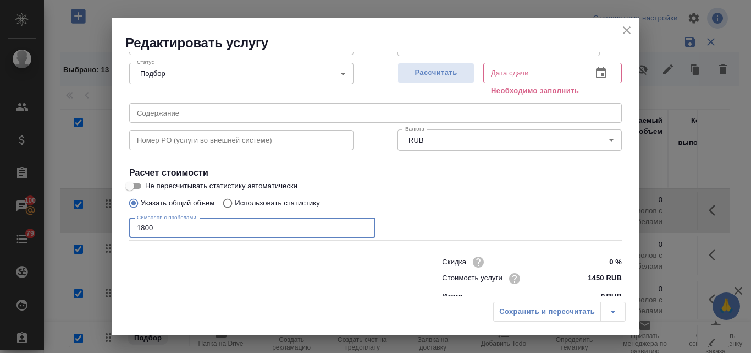
type input "1800"
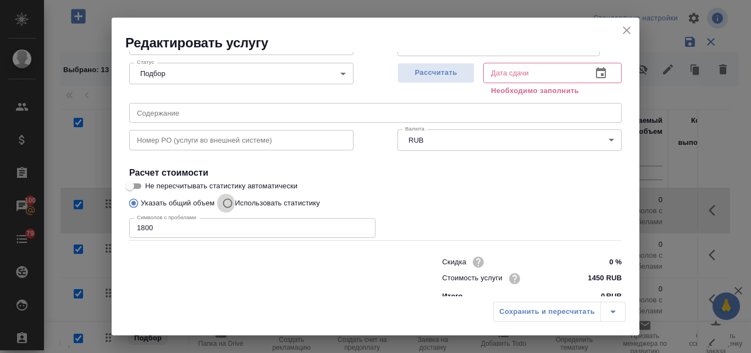
click at [224, 205] on input "Использовать статистику" at bounding box center [226, 202] width 18 height 21
radio input "true"
radio input "false"
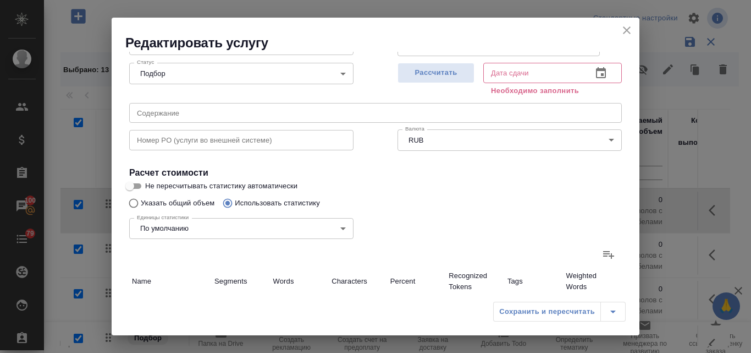
click at [603, 252] on icon at bounding box center [608, 255] width 11 height 8
click at [0, 0] on input "file" at bounding box center [0, 0] width 0 height 0
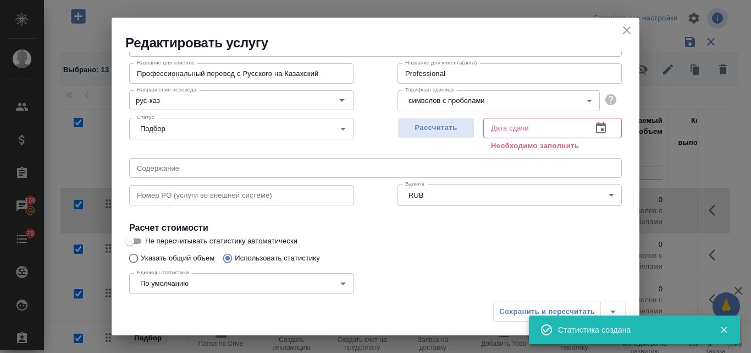
type input "2"
type input "11"
type input "93"
type input "2"
type input "11"
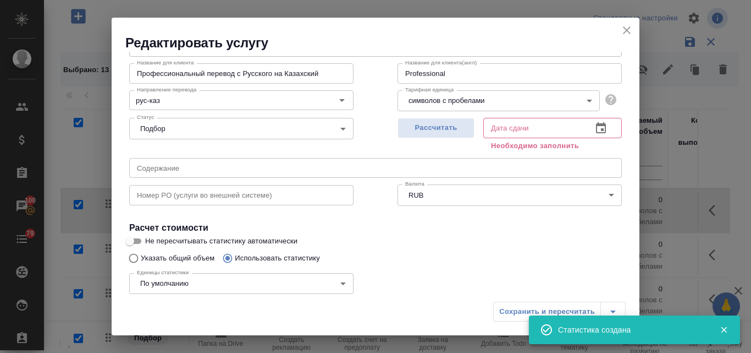
type input "93"
type input "2"
type input "11"
type input "93"
click at [444, 122] on span "Рассчитать" at bounding box center [436, 128] width 65 height 13
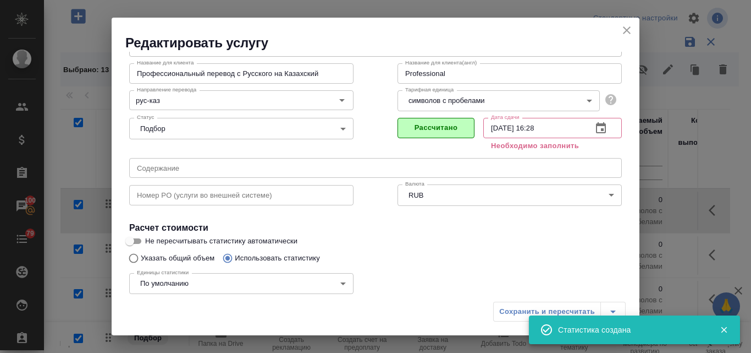
type input "19.09.2025 16:28"
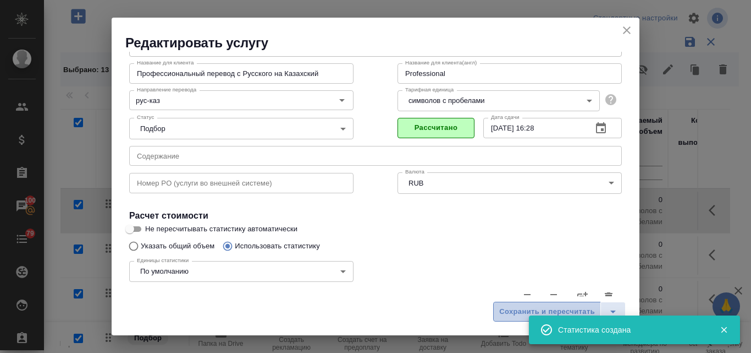
click at [515, 314] on span "Сохранить и пересчитать" at bounding box center [547, 311] width 96 height 13
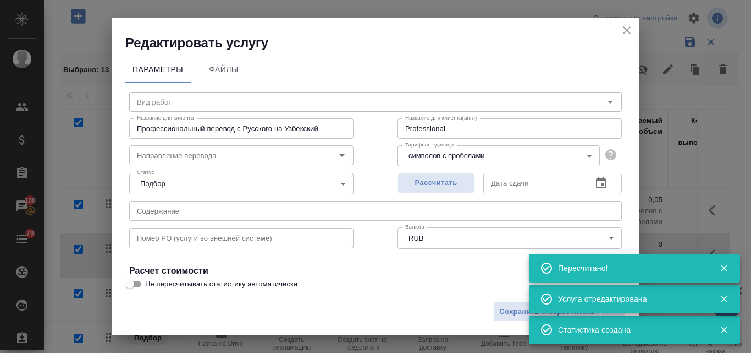
type input "Профессиональный"
type input "рус-узб"
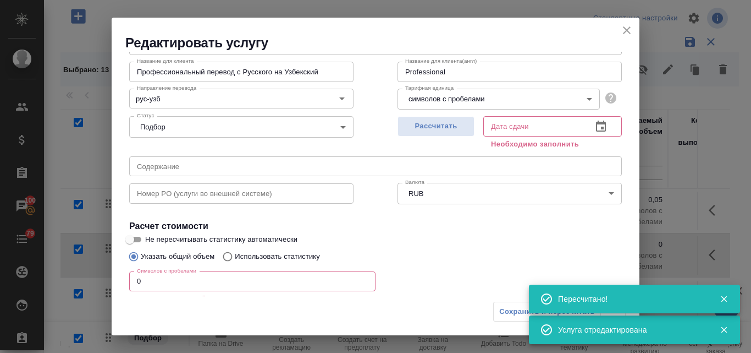
scroll to position [148, 0]
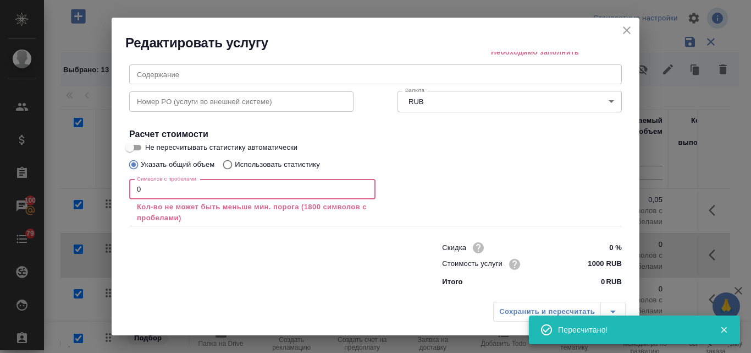
drag, startPoint x: 150, startPoint y: 193, endPoint x: 128, endPoint y: 188, distance: 22.0
click at [128, 188] on div "Вид работ Профессиональный Вид работ Название для клиента Профессиональный пере…" at bounding box center [376, 113] width 502 height 357
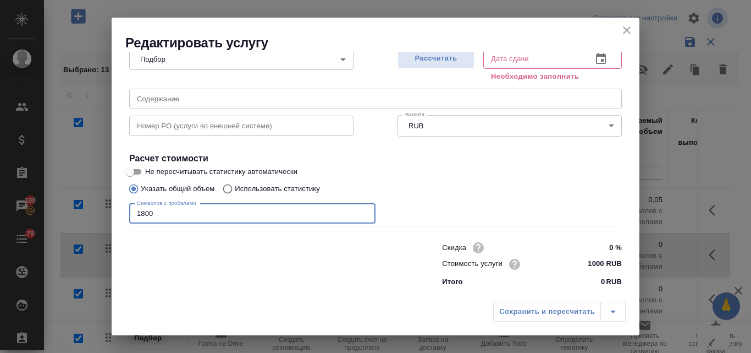
scroll to position [124, 0]
type input "1800"
click at [228, 192] on input "Использовать статистику" at bounding box center [226, 188] width 18 height 21
radio input "true"
radio input "false"
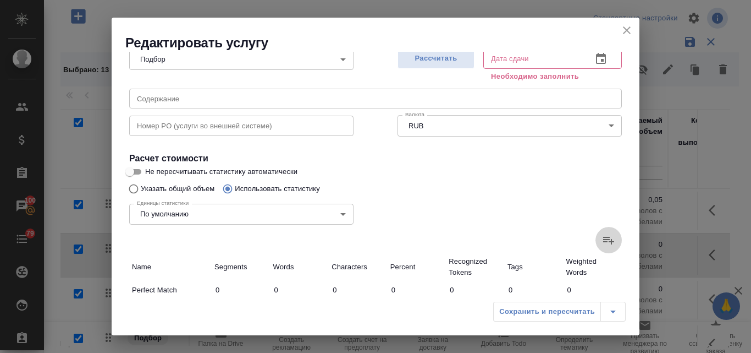
click at [602, 241] on icon at bounding box center [608, 239] width 13 height 13
click at [0, 0] on input "file" at bounding box center [0, 0] width 0 height 0
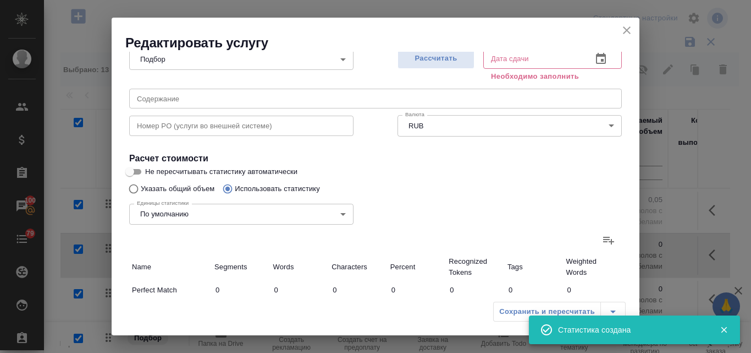
type input "2"
type input "11"
type input "93"
type input "2"
type input "11"
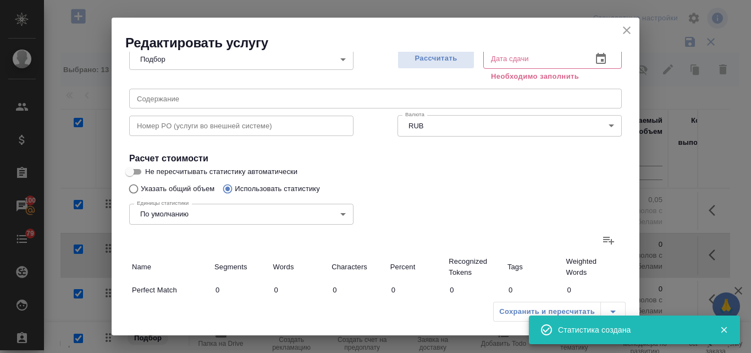
type input "93"
type input "2"
type input "11"
type input "93"
click at [410, 57] on span "Рассчитать" at bounding box center [436, 58] width 65 height 13
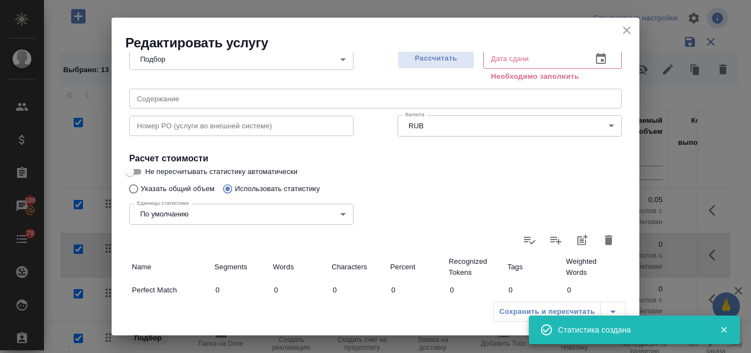
type input "19.09.2025 16:28"
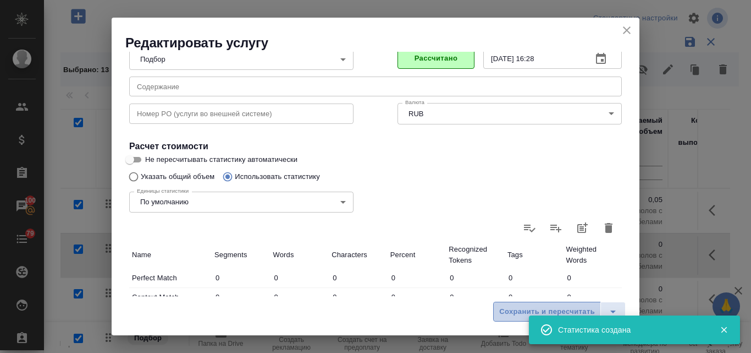
click at [520, 312] on span "Сохранить и пересчитать" at bounding box center [547, 311] width 96 height 13
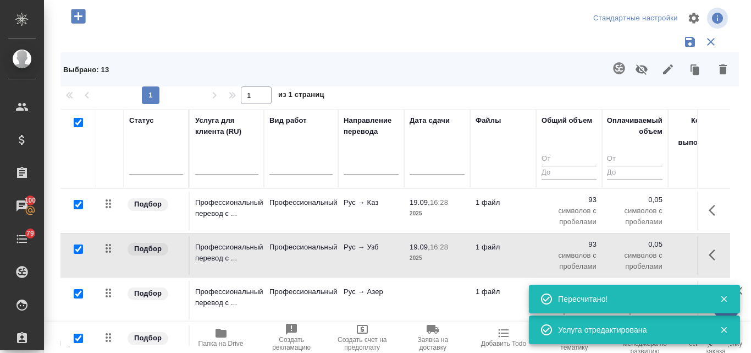
click at [363, 296] on p "Рус → Азер" at bounding box center [371, 291] width 55 height 11
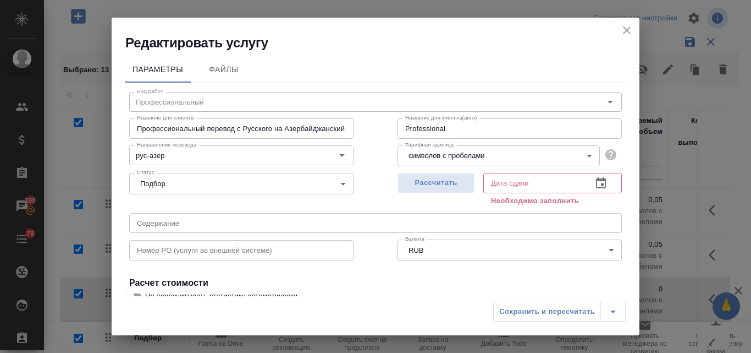
scroll to position [110, 0]
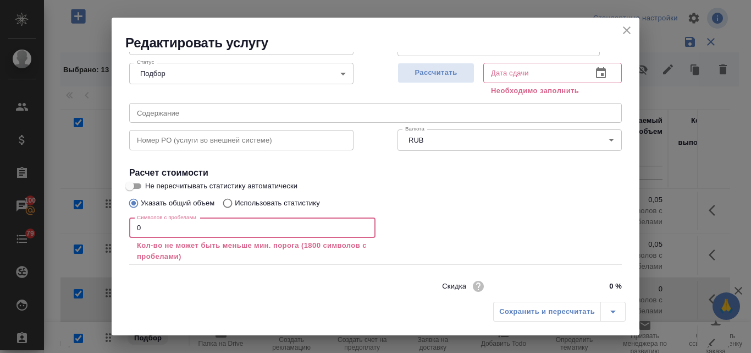
drag, startPoint x: 162, startPoint y: 227, endPoint x: 134, endPoint y: 221, distance: 28.8
click at [134, 221] on input "0" at bounding box center [252, 228] width 246 height 20
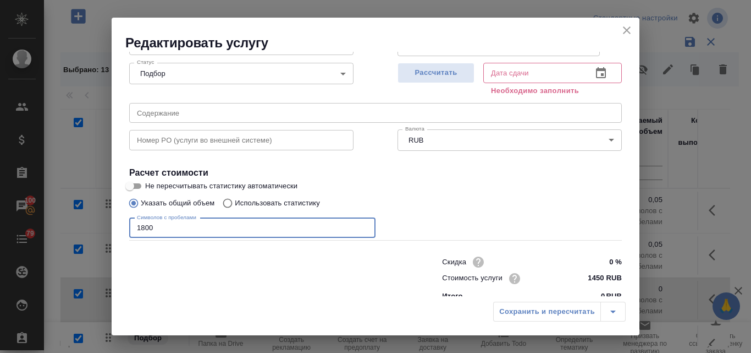
type input "1800"
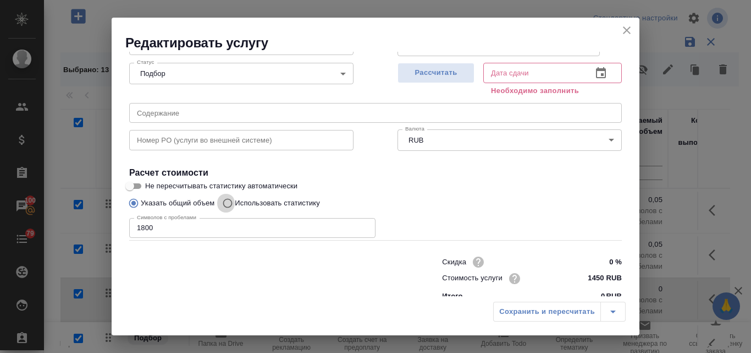
click at [225, 208] on input "Использовать статистику" at bounding box center [226, 202] width 18 height 21
radio input "true"
radio input "false"
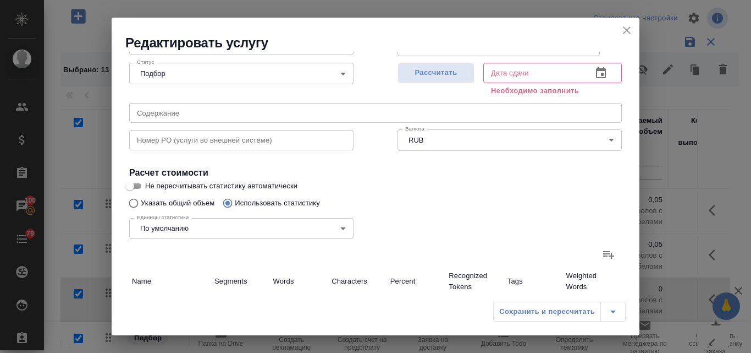
click at [603, 254] on icon at bounding box center [608, 255] width 11 height 8
click at [0, 0] on input "file" at bounding box center [0, 0] width 0 height 0
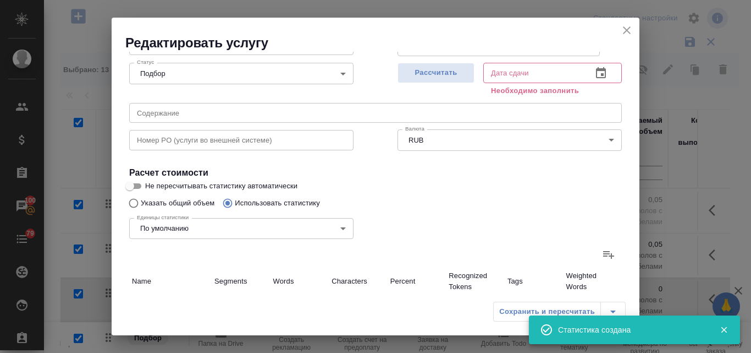
type input "2"
type input "11"
type input "93"
type input "2"
type input "11"
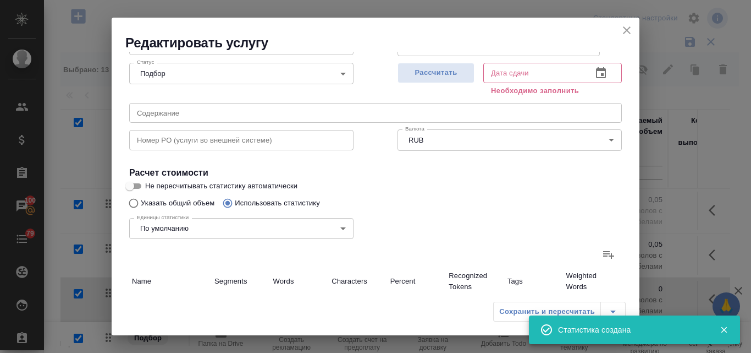
type input "93"
type input "2"
type input "11"
type input "93"
click at [453, 69] on span "Рассчитать" at bounding box center [436, 73] width 65 height 13
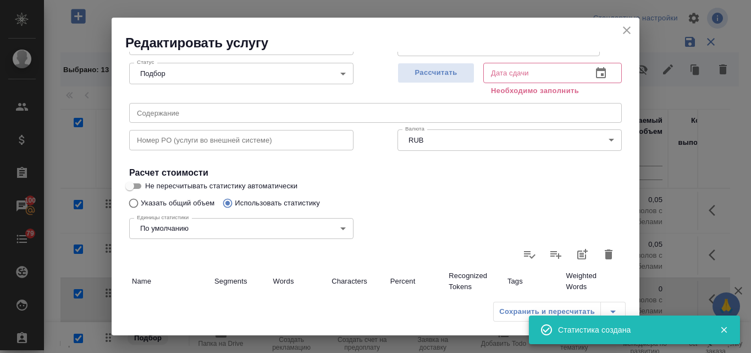
type input "19.09.2025 16:29"
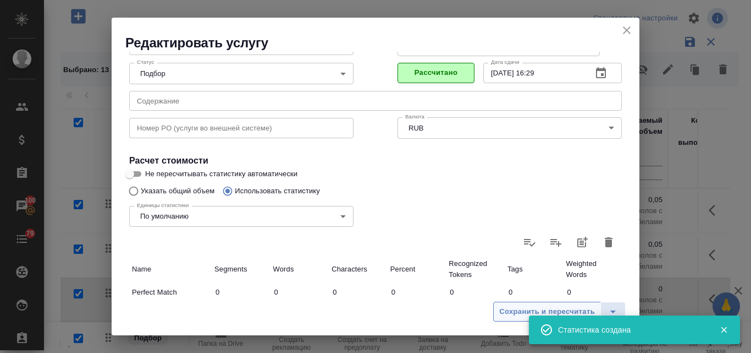
click at [520, 309] on span "Сохранить и пересчитать" at bounding box center [547, 311] width 96 height 13
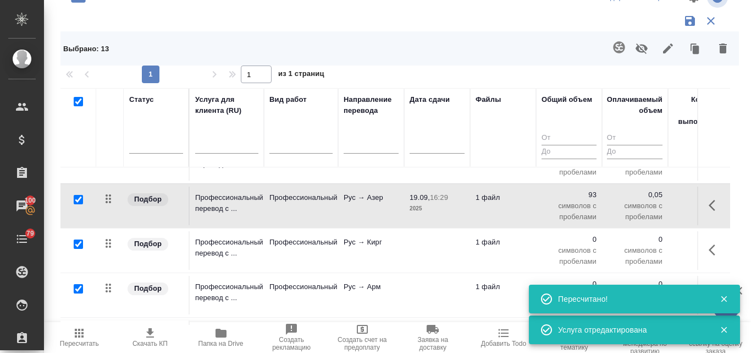
scroll to position [55, 0]
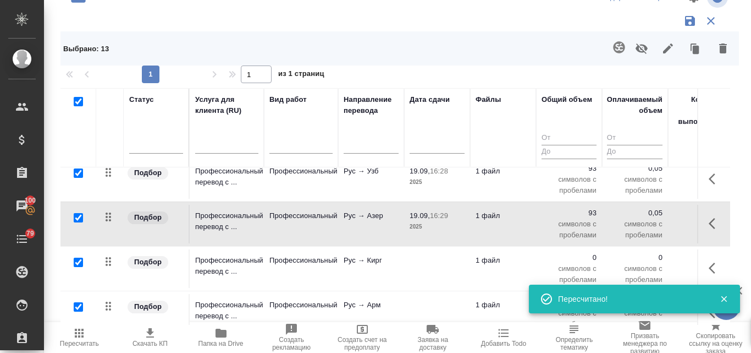
click at [361, 263] on p "Рус → Кирг" at bounding box center [371, 260] width 55 height 11
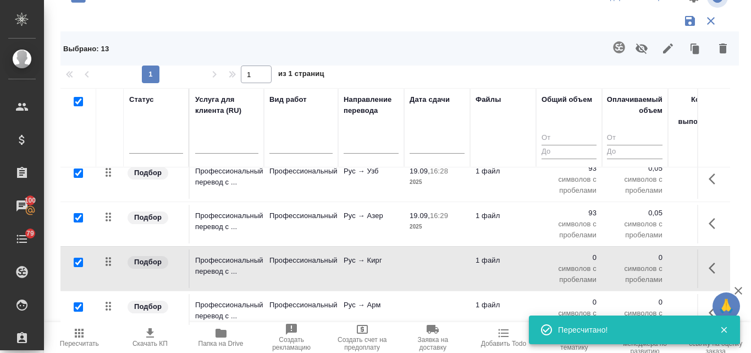
click at [361, 263] on p "Рус → Кирг" at bounding box center [371, 260] width 55 height 11
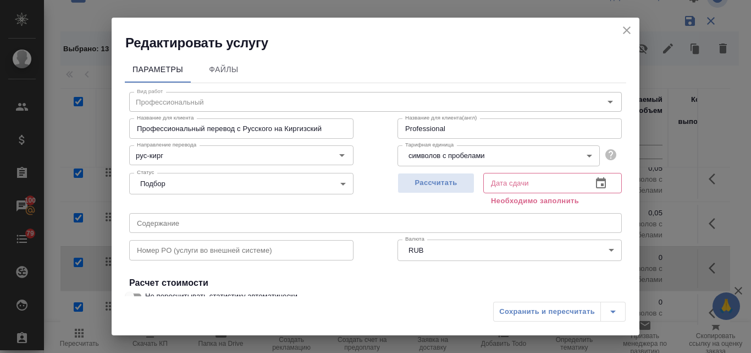
scroll to position [110, 0]
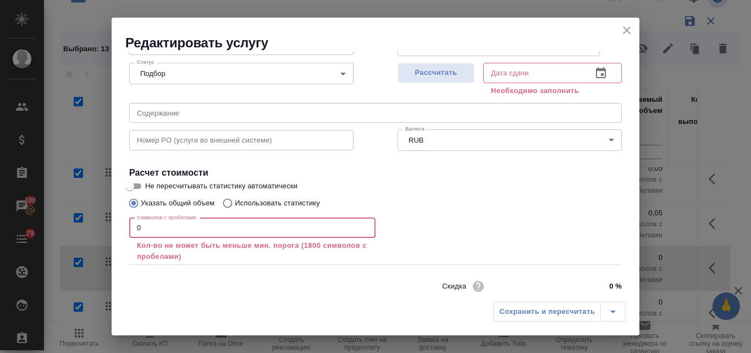
drag, startPoint x: 145, startPoint y: 229, endPoint x: 131, endPoint y: 229, distance: 13.7
click at [131, 229] on input "0" at bounding box center [252, 228] width 246 height 20
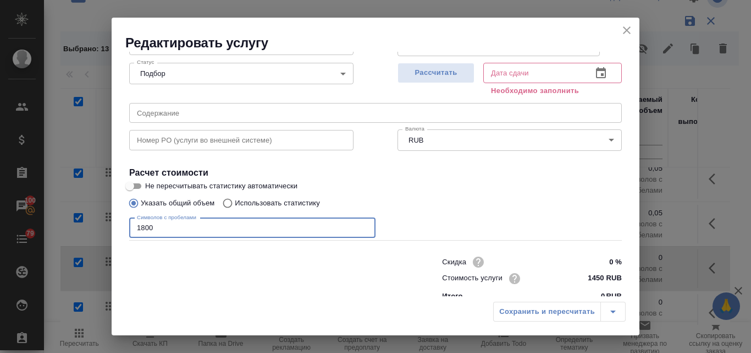
type input "1800"
click at [228, 203] on input "Использовать статистику" at bounding box center [226, 202] width 18 height 21
radio input "true"
radio input "false"
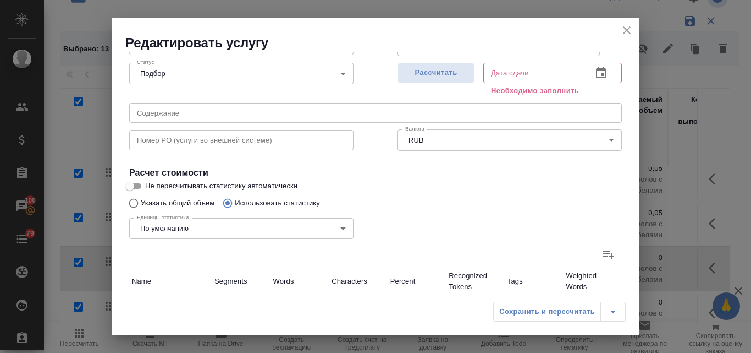
click at [602, 255] on icon at bounding box center [608, 253] width 13 height 13
click at [0, 0] on input "file" at bounding box center [0, 0] width 0 height 0
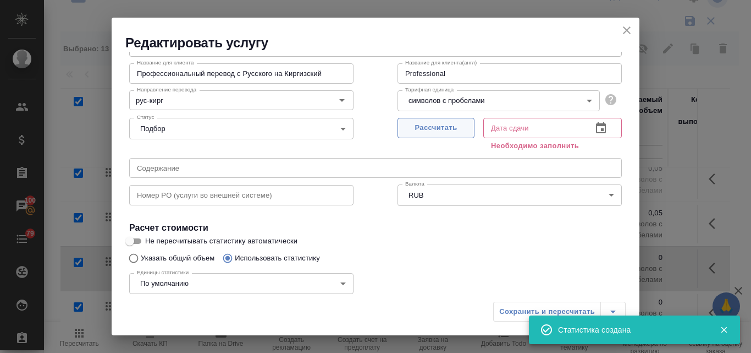
type input "2"
type input "11"
type input "93"
type input "2"
type input "11"
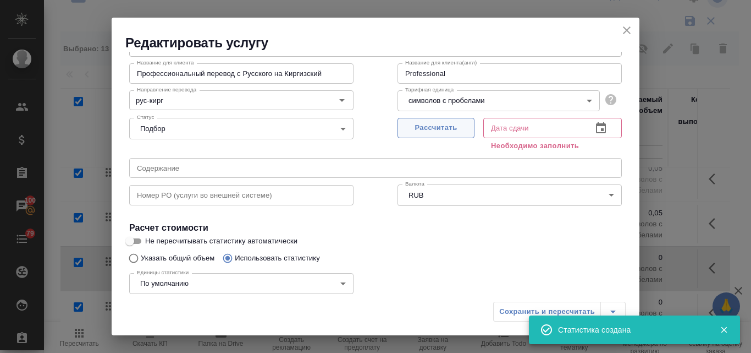
type input "93"
type input "2"
type input "11"
type input "93"
click at [448, 131] on span "Рассчитать" at bounding box center [436, 128] width 65 height 13
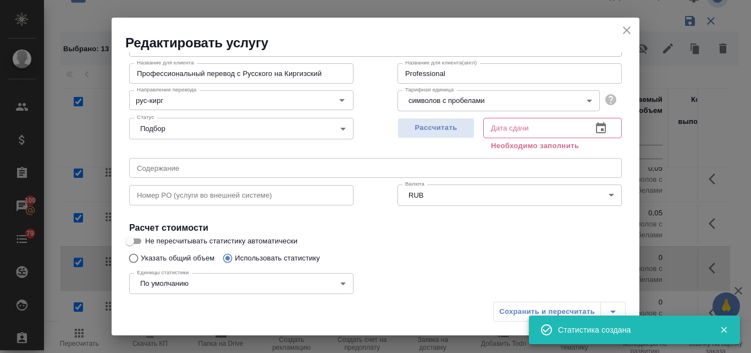
type input "19.09.2025 16:29"
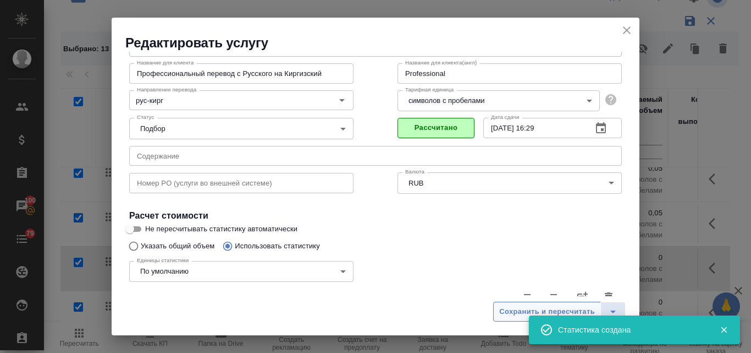
click at [511, 309] on span "Сохранить и пересчитать" at bounding box center [547, 311] width 96 height 13
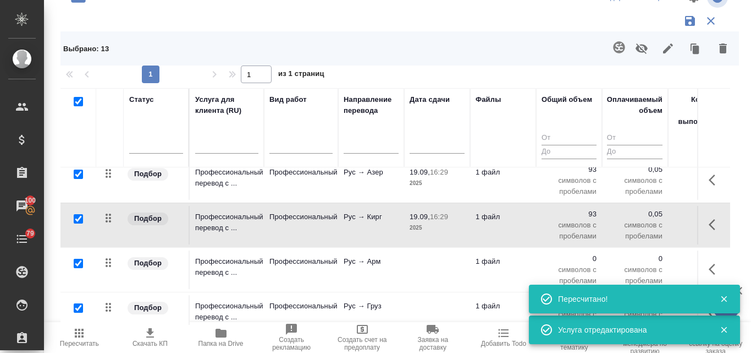
scroll to position [110, 0]
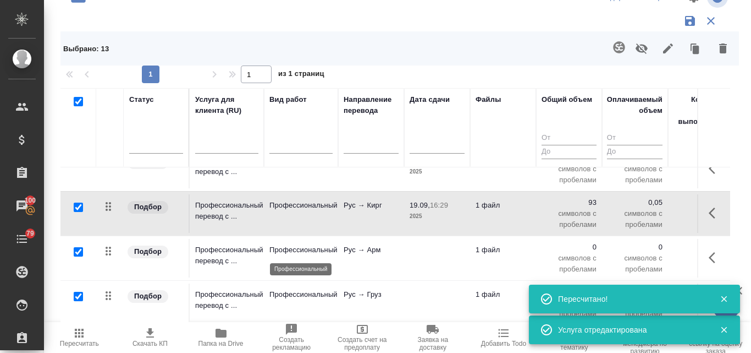
click at [333, 247] on p "Профессиональный" at bounding box center [300, 249] width 63 height 11
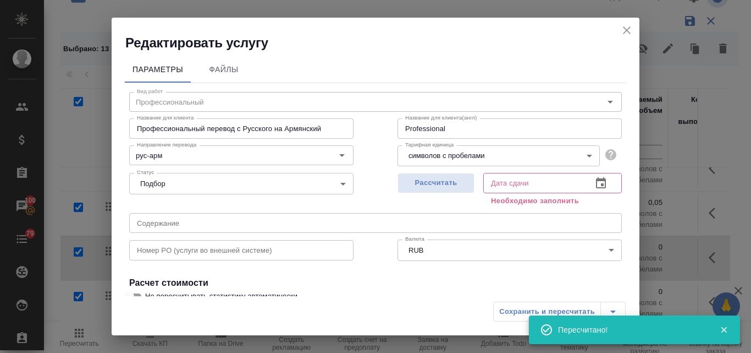
scroll to position [55, 0]
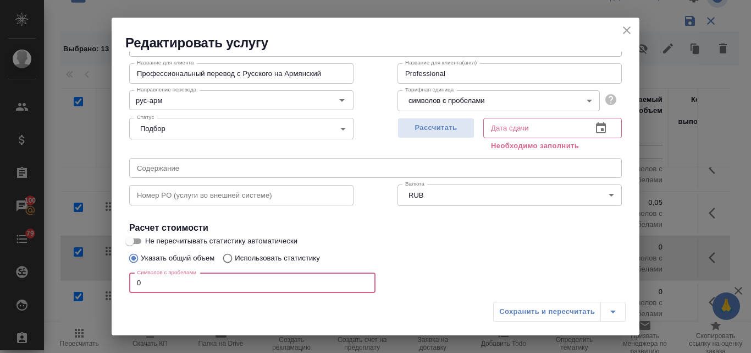
drag, startPoint x: 146, startPoint y: 283, endPoint x: 130, endPoint y: 282, distance: 16.0
click at [130, 282] on input "0" at bounding box center [252, 283] width 246 height 20
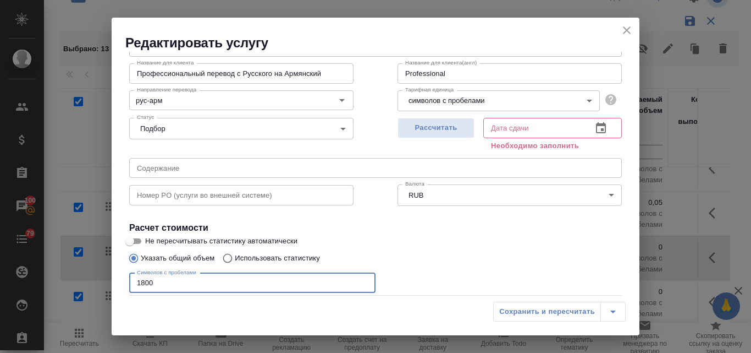
type input "1800"
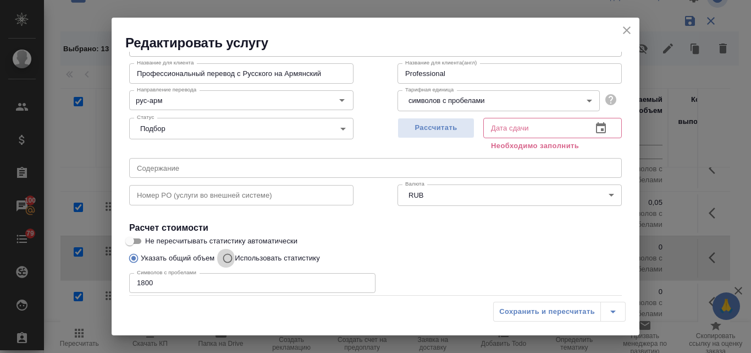
click at [230, 257] on input "Использовать статистику" at bounding box center [226, 257] width 18 height 21
radio input "true"
radio input "false"
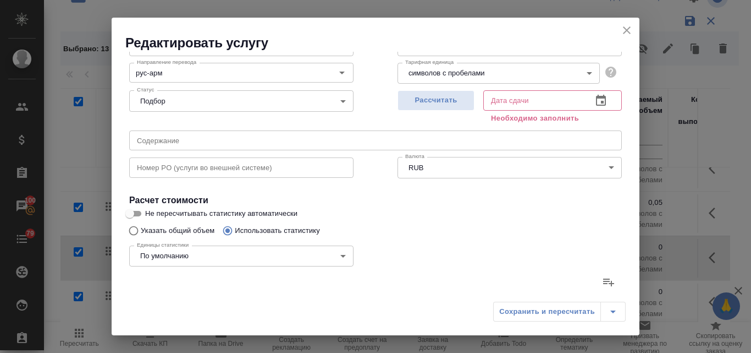
scroll to position [165, 0]
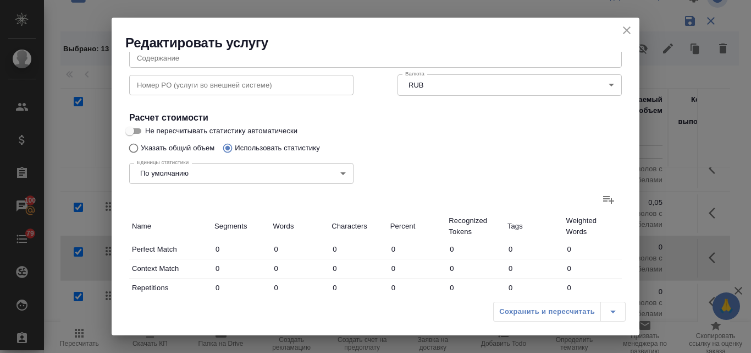
click at [602, 205] on icon at bounding box center [608, 198] width 13 height 13
click at [0, 0] on input "file" at bounding box center [0, 0] width 0 height 0
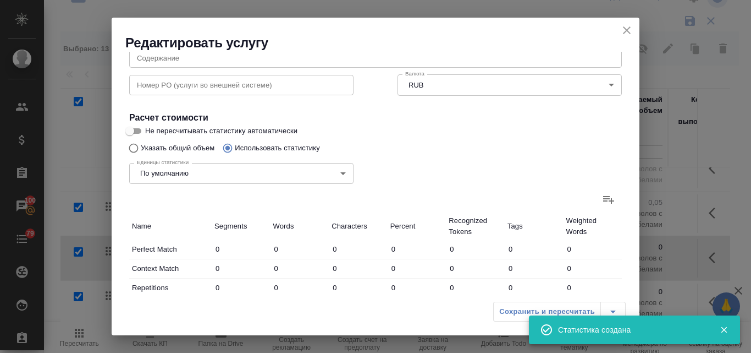
type input "2"
type input "11"
type input "93"
type input "2"
type input "11"
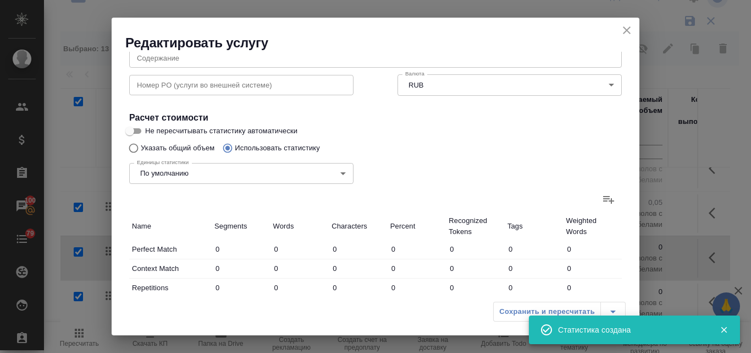
type input "93"
type input "2"
type input "11"
type input "93"
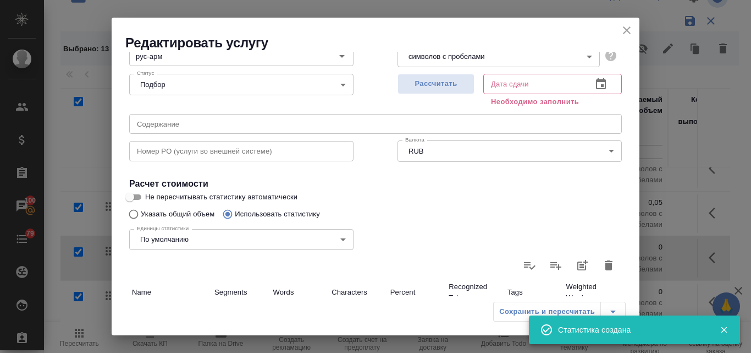
scroll to position [55, 0]
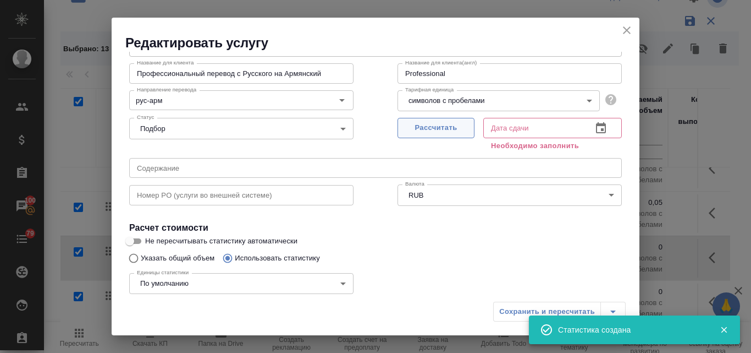
click at [435, 134] on span "Рассчитать" at bounding box center [436, 128] width 65 height 13
type input "19.09.2025 16:30"
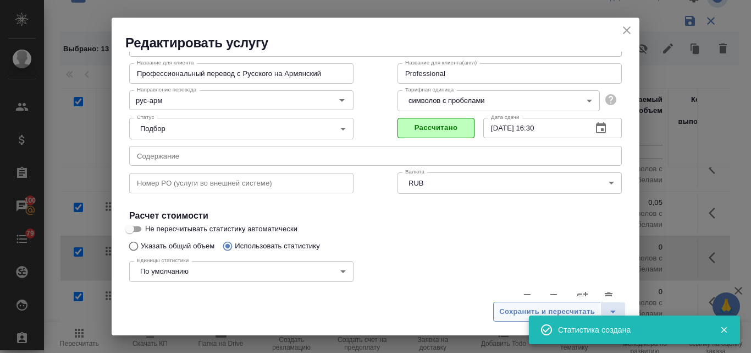
click at [510, 311] on span "Сохранить и пересчитать" at bounding box center [547, 311] width 96 height 13
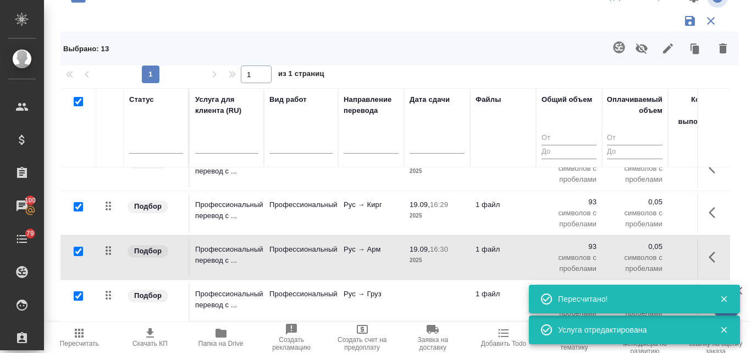
scroll to position [119, 0]
click at [368, 290] on p "Рус → Груз" at bounding box center [371, 293] width 55 height 11
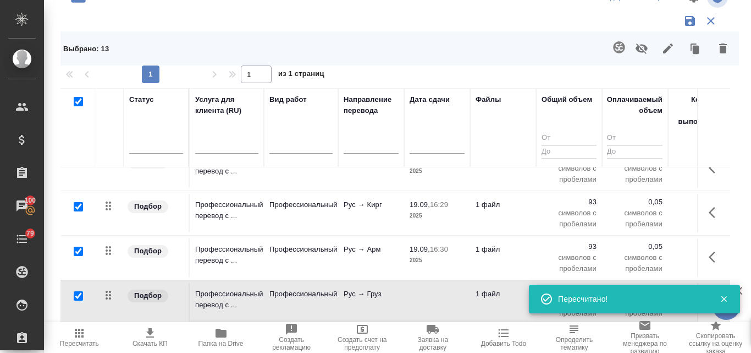
click at [368, 290] on p "Рус → Груз" at bounding box center [371, 293] width 55 height 11
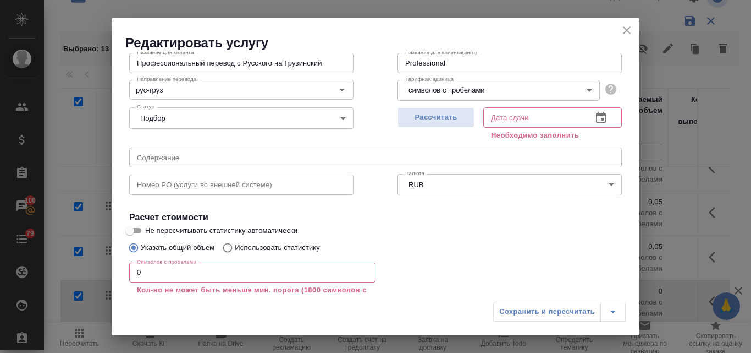
scroll to position [148, 0]
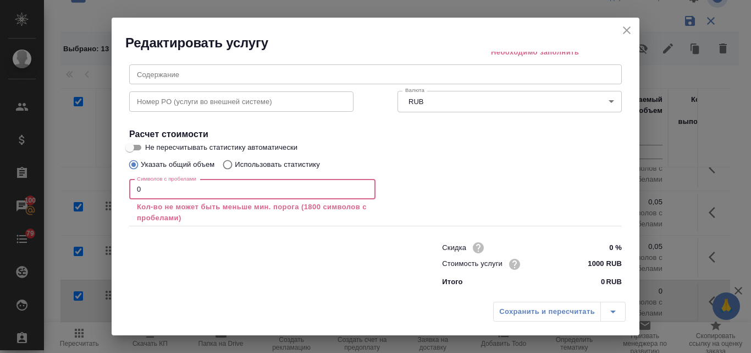
drag, startPoint x: 147, startPoint y: 191, endPoint x: 133, endPoint y: 186, distance: 15.3
click at [133, 186] on input "0" at bounding box center [252, 189] width 246 height 20
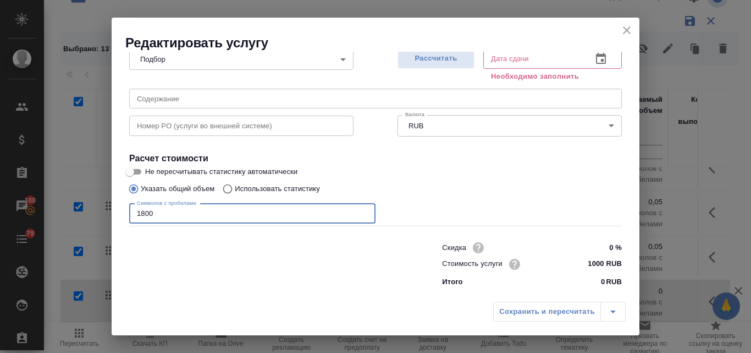
type input "1800"
click at [225, 193] on input "Использовать статистику" at bounding box center [226, 188] width 18 height 21
radio input "true"
radio input "false"
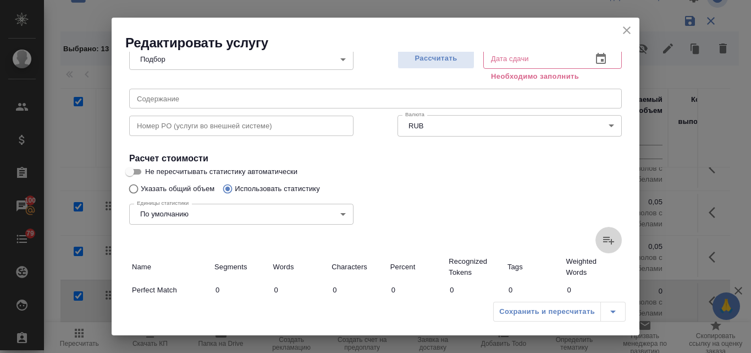
click at [603, 238] on icon at bounding box center [608, 240] width 11 height 8
click at [0, 0] on input "file" at bounding box center [0, 0] width 0 height 0
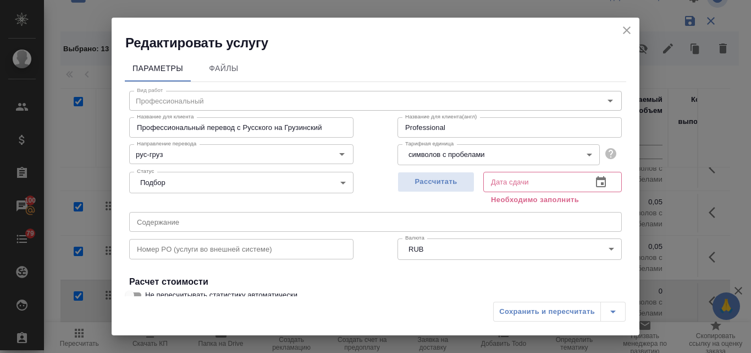
scroll to position [0, 0]
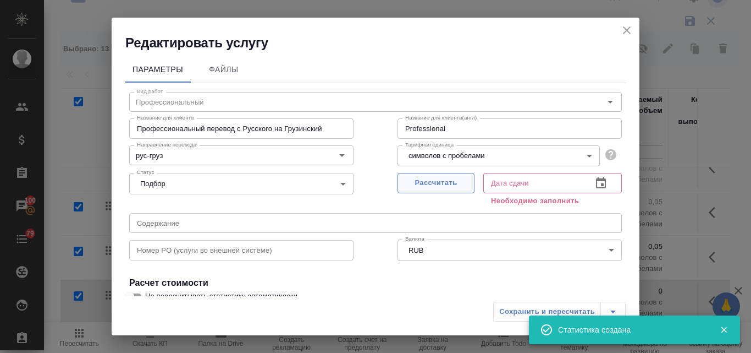
type input "1"
type input "10"
type input "84"
type input "100"
type input "1"
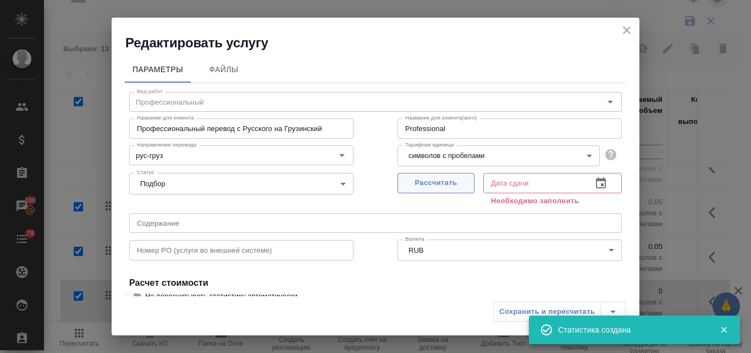
type input "10"
type input "84"
type input "1"
type input "10"
type input "84"
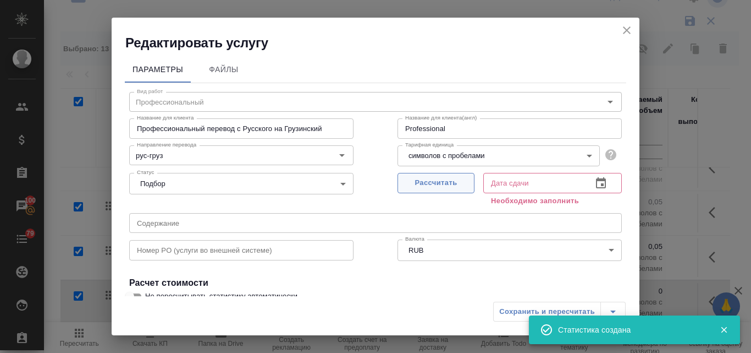
click at [429, 183] on span "Рассчитать" at bounding box center [436, 183] width 65 height 13
type input "19.09.2025 16:30"
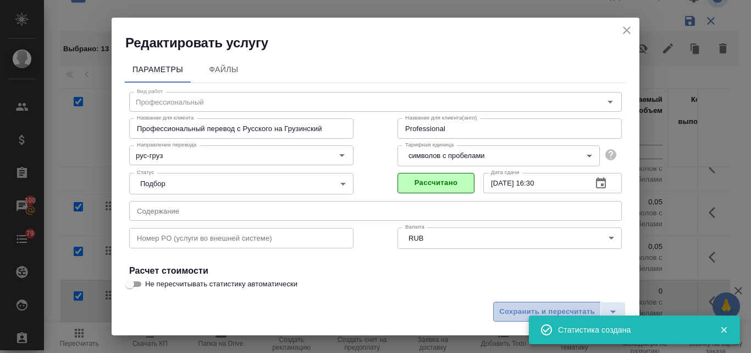
click at [509, 309] on span "Сохранить и пересчитать" at bounding box center [547, 311] width 96 height 13
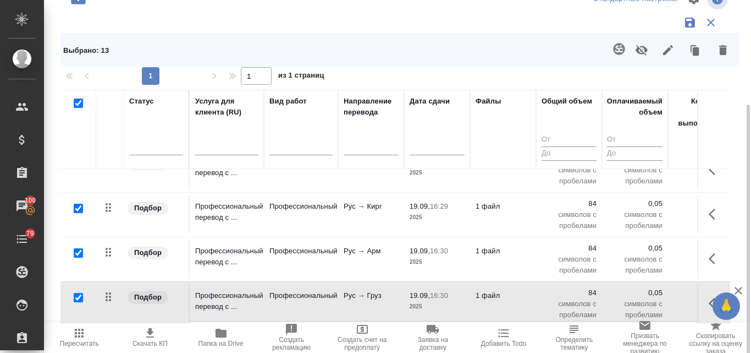
scroll to position [145, 0]
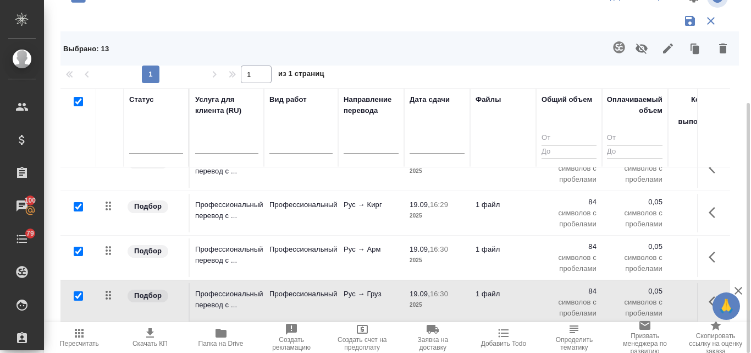
click at [81, 338] on icon "button" at bounding box center [79, 332] width 13 height 13
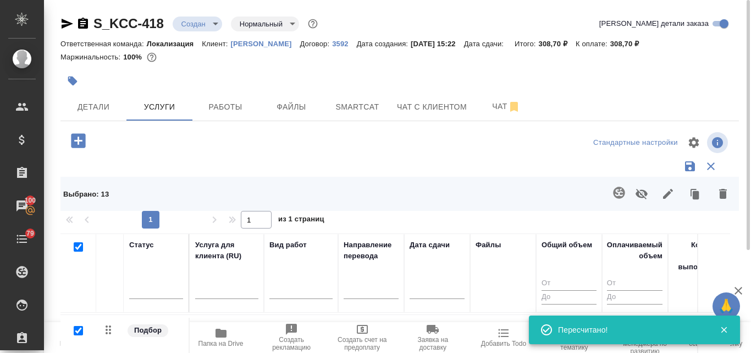
scroll to position [9, 0]
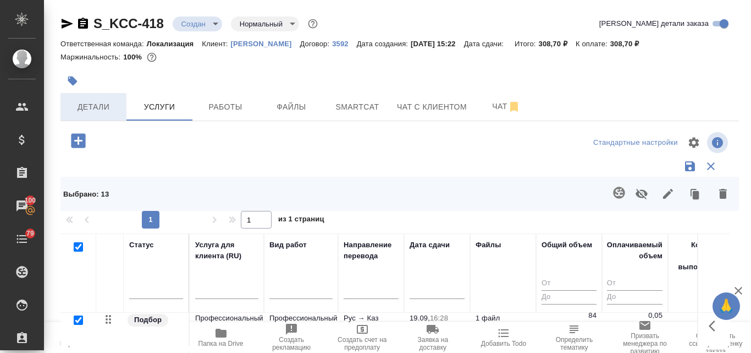
click at [102, 104] on span "Детали" at bounding box center [93, 107] width 53 height 14
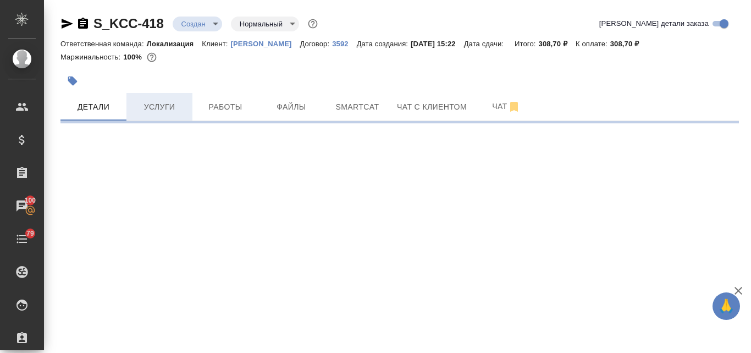
select select "RU"
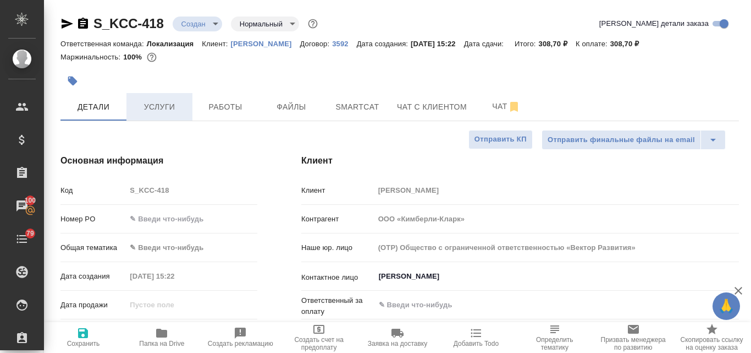
type textarea "x"
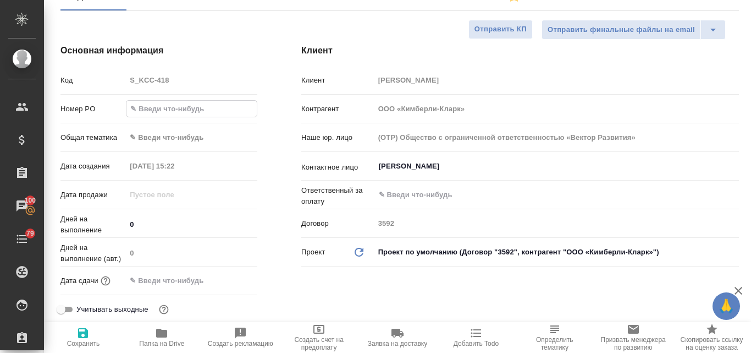
click at [167, 104] on input "text" at bounding box center [191, 109] width 130 height 16
type input "!"
type textarea "x"
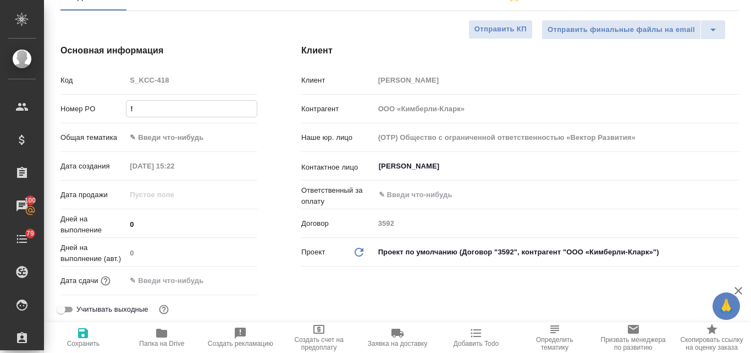
click at [157, 137] on body "🙏 .cls-1 fill:#fff; AWATERA Valyaeva Anna Клиенты Спецификации Заказы 100 Чаты …" at bounding box center [375, 176] width 751 height 353
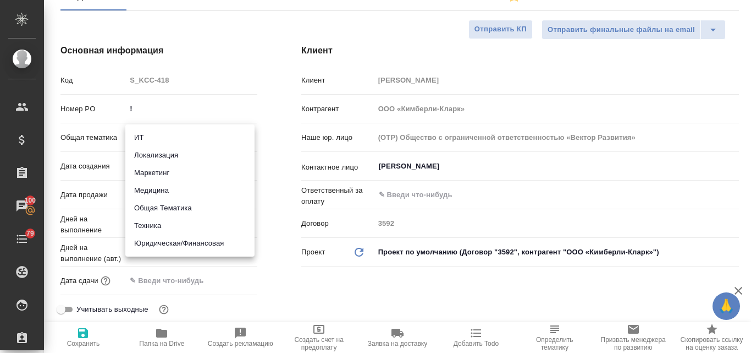
click at [159, 174] on li "Маркетинг" at bounding box center [189, 173] width 129 height 18
type input "marketing"
type textarea "x"
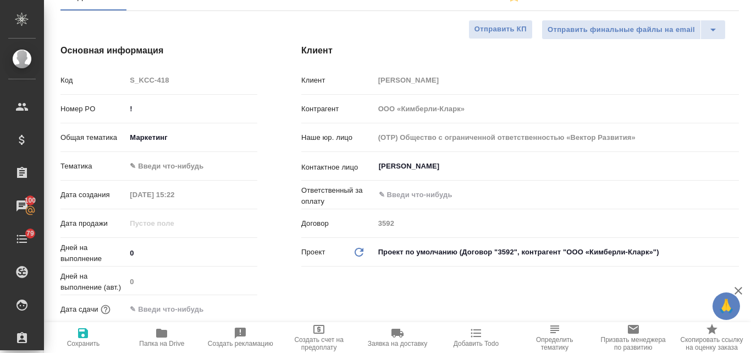
click at [158, 169] on body "🙏 .cls-1 fill:#fff; AWATERA Valyaeva Anna Клиенты Спецификации Заказы 100 Чаты …" at bounding box center [375, 176] width 751 height 353
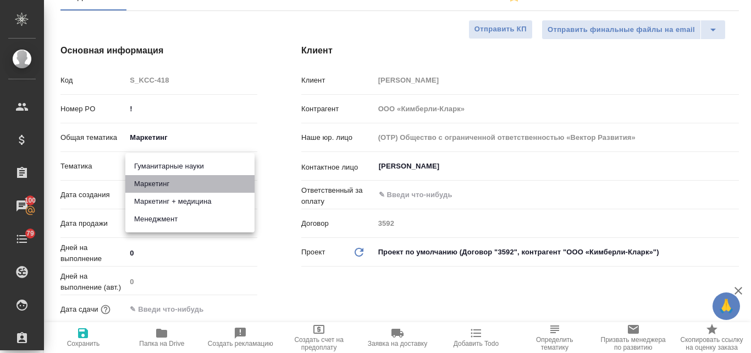
click at [158, 186] on li "Маркетинг" at bounding box center [189, 184] width 129 height 18
type textarea "x"
type input "5a8b8b956a9677013d343d63"
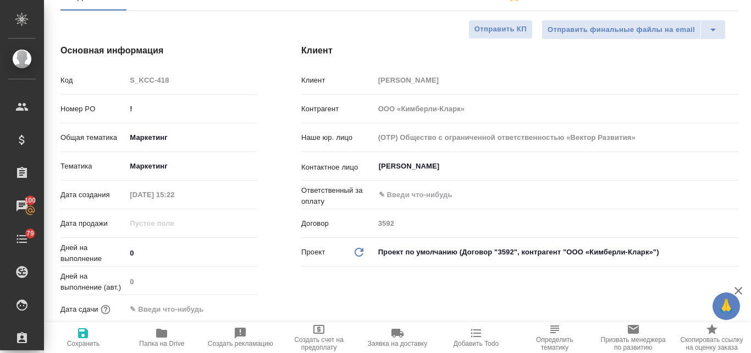
click at [82, 335] on icon "button" at bounding box center [82, 332] width 13 height 13
type textarea "x"
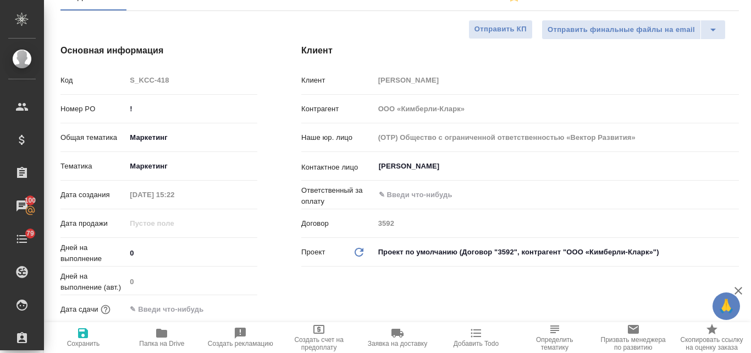
type textarea "x"
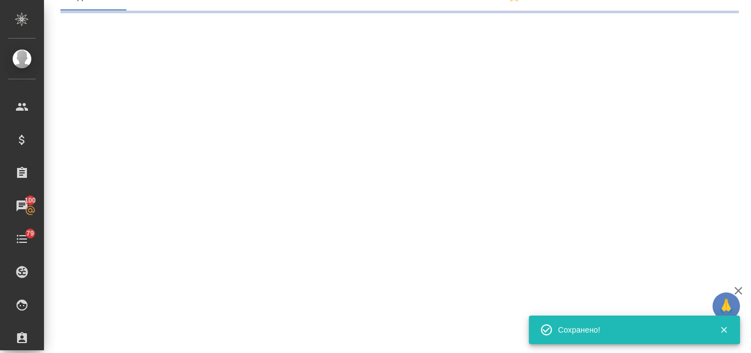
select select "RU"
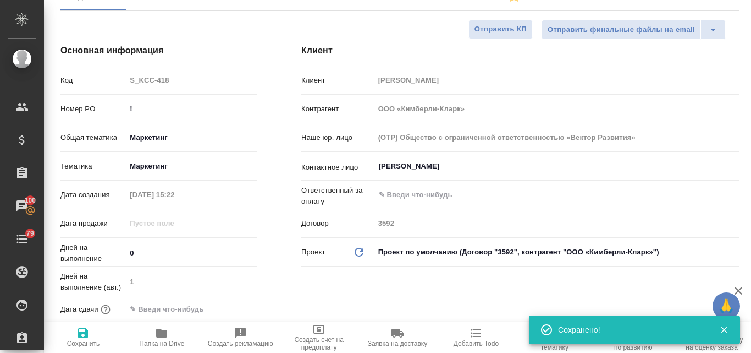
type textarea "x"
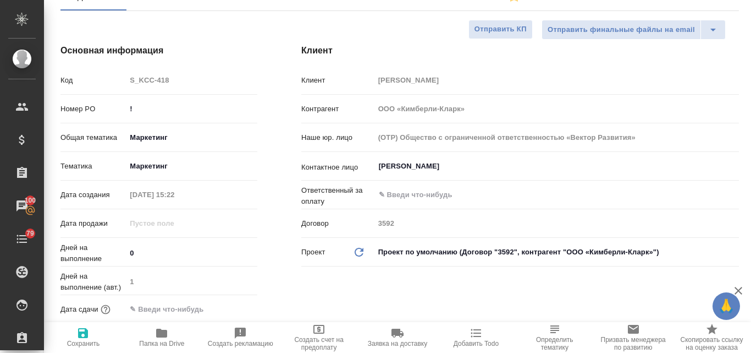
scroll to position [0, 0]
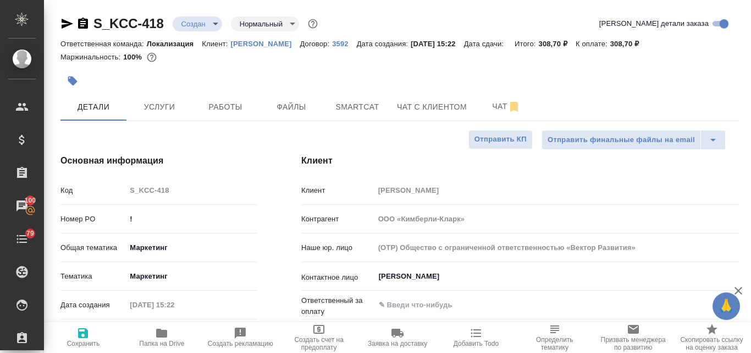
click at [69, 23] on icon "button" at bounding box center [68, 24] width 12 height 10
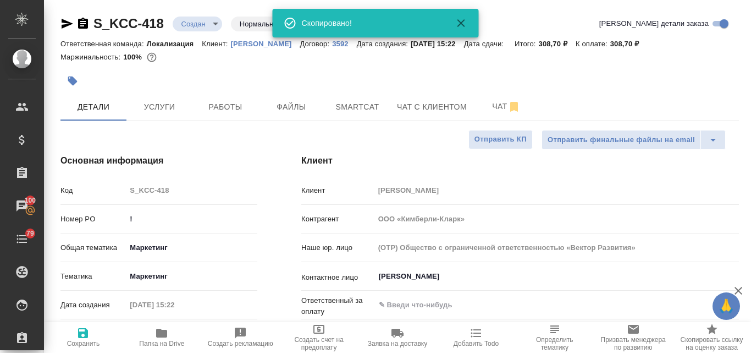
type textarea "x"
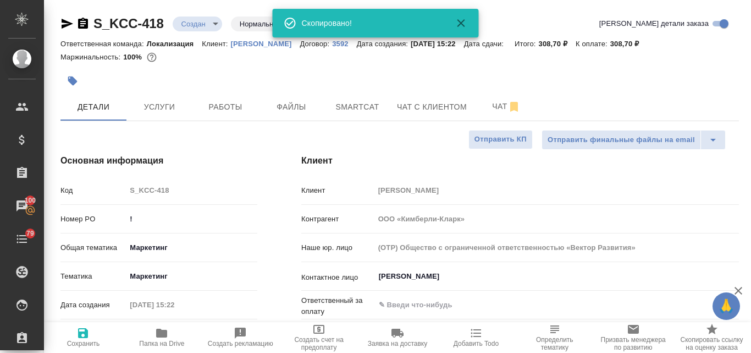
type textarea "x"
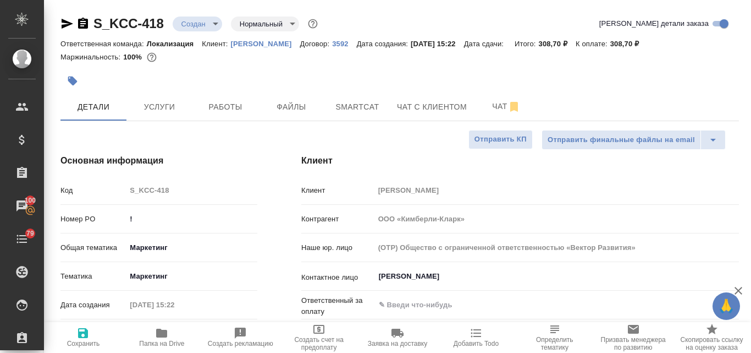
type textarea "x"
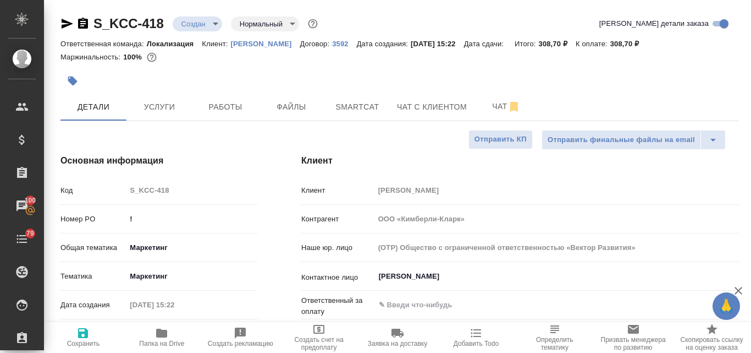
type textarea "x"
click at [171, 106] on span "Услуги" at bounding box center [159, 107] width 53 height 14
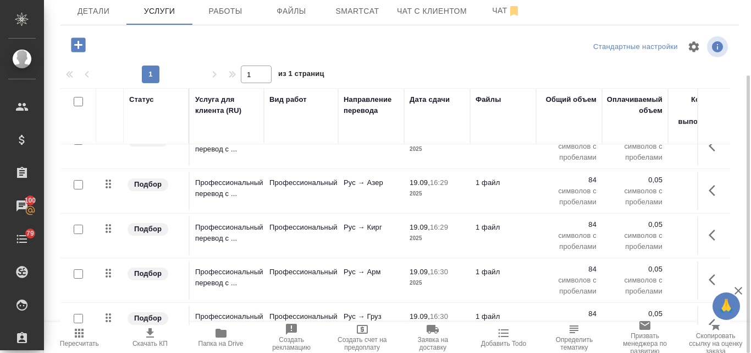
scroll to position [96, 0]
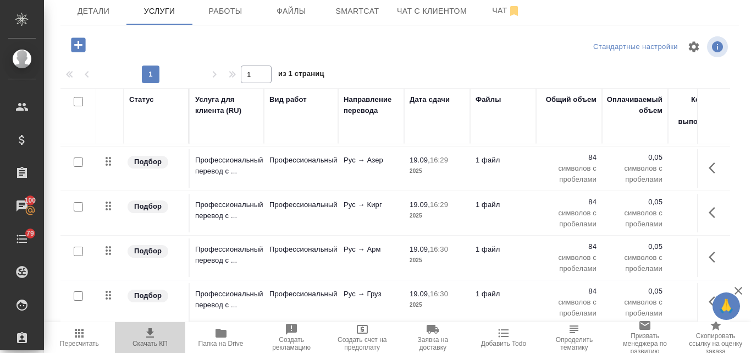
click at [156, 335] on icon "button" at bounding box center [150, 332] width 13 height 13
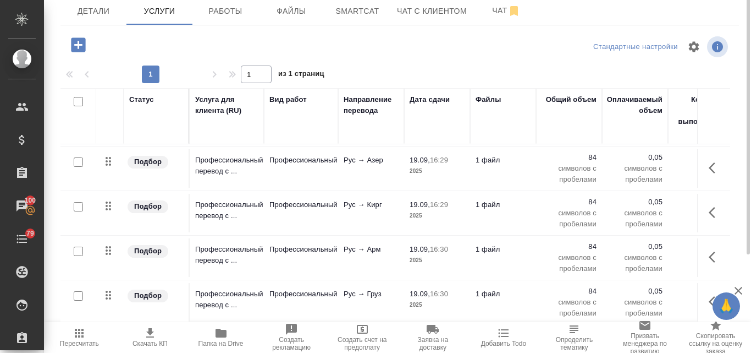
scroll to position [0, 0]
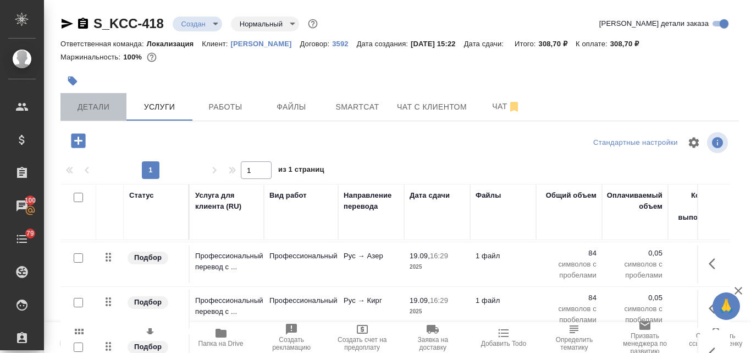
click at [101, 103] on span "Детали" at bounding box center [93, 107] width 53 height 14
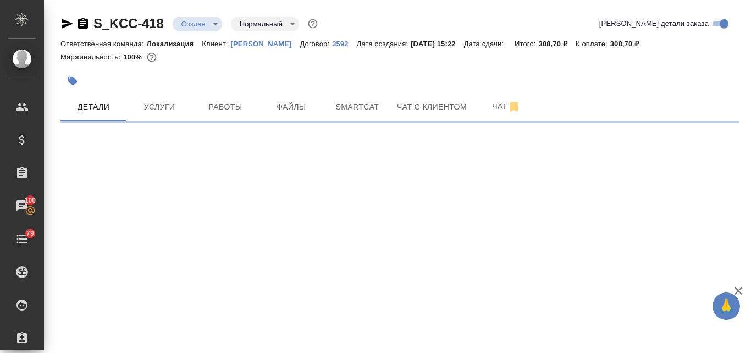
select select "RU"
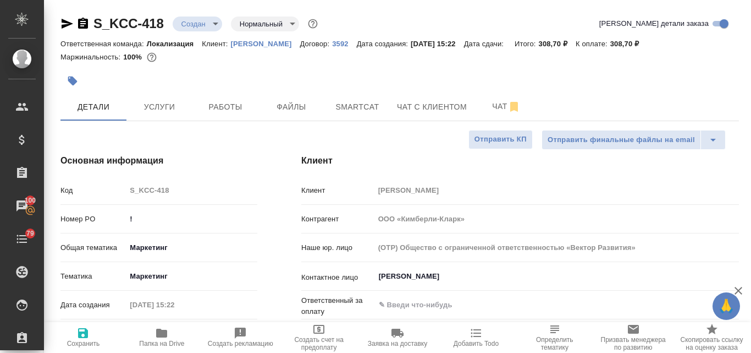
type textarea "x"
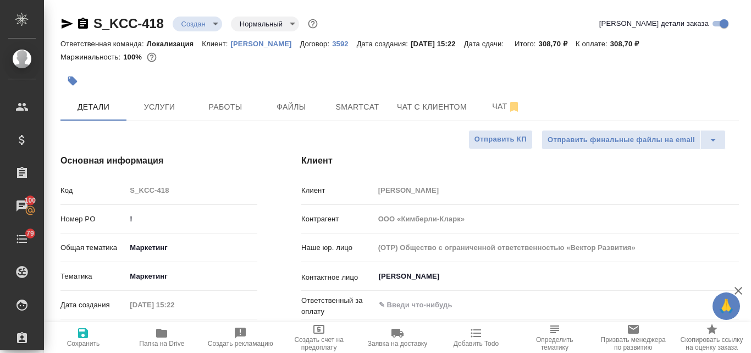
type textarea "x"
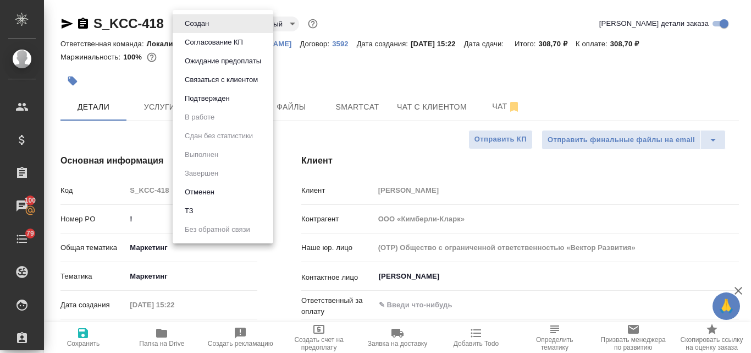
click at [213, 28] on body "🙏 .cls-1 fill:#fff; AWATERA Valyaeva Anna Клиенты Спецификации Заказы 100 Чаты …" at bounding box center [375, 176] width 751 height 353
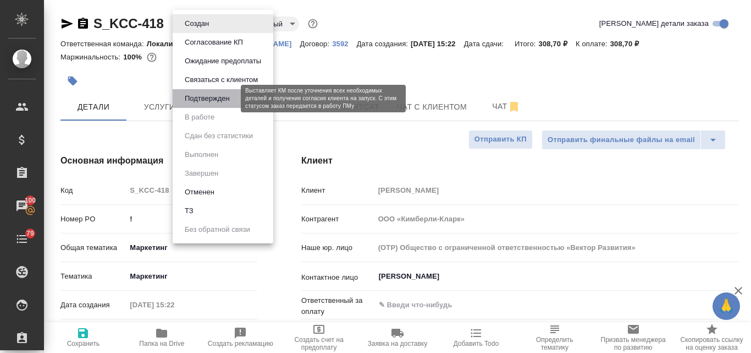
click at [211, 101] on button "Подтвержден" at bounding box center [207, 98] width 52 height 12
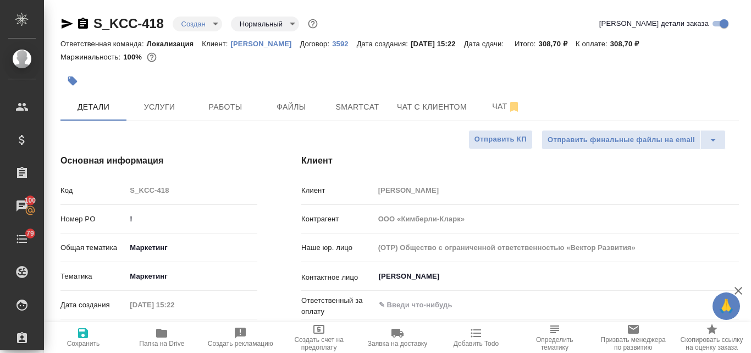
type textarea "x"
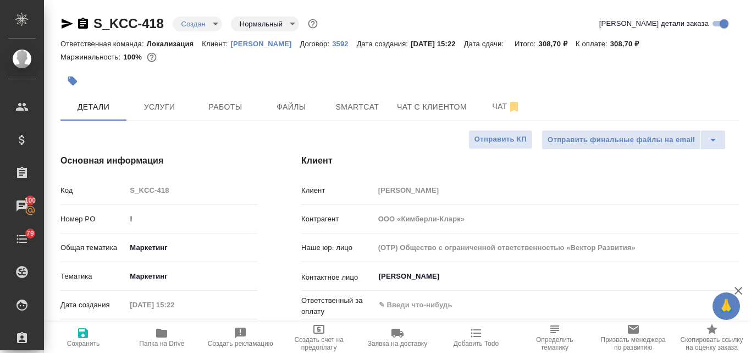
type textarea "x"
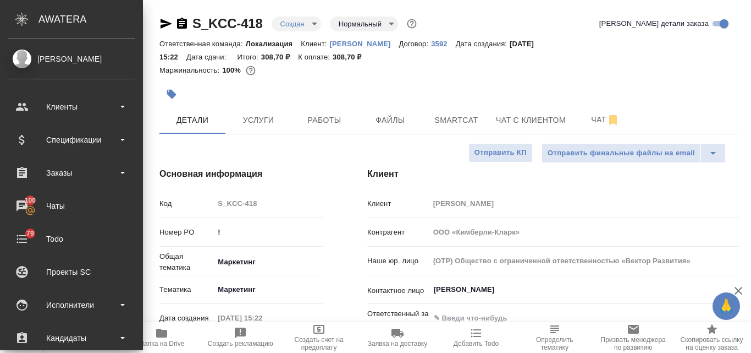
type textarea "x"
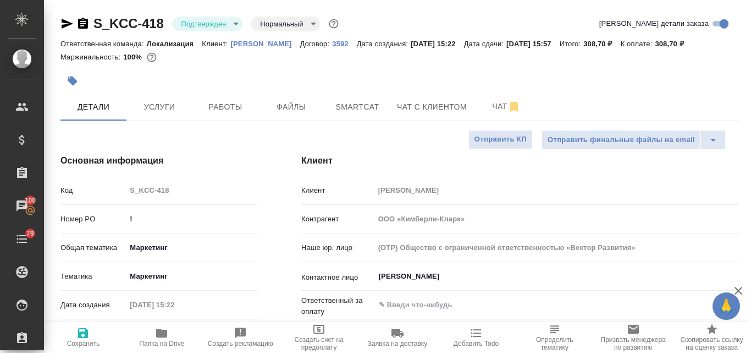
click at [67, 23] on icon "button" at bounding box center [68, 24] width 12 height 10
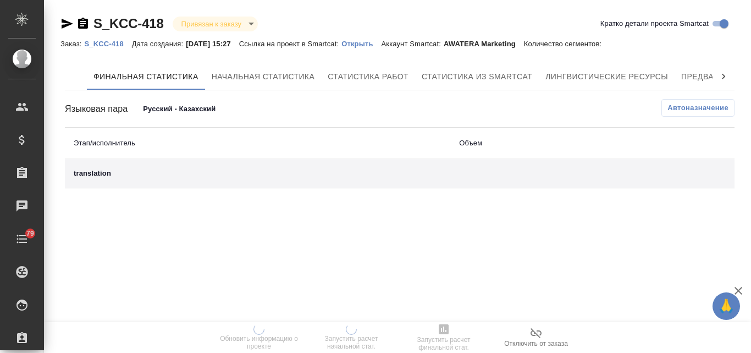
click at [381, 41] on p "Открыть" at bounding box center [362, 44] width 40 height 8
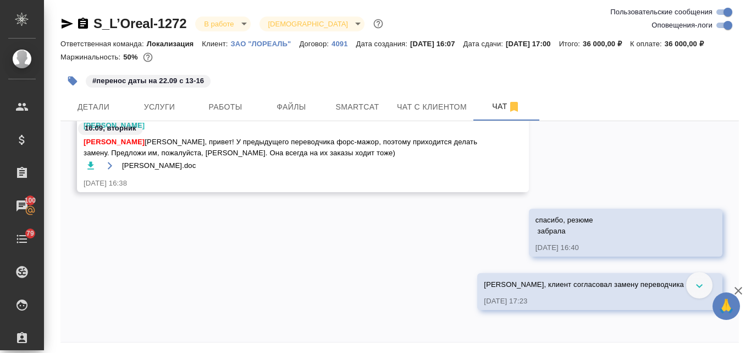
scroll to position [2307, 0]
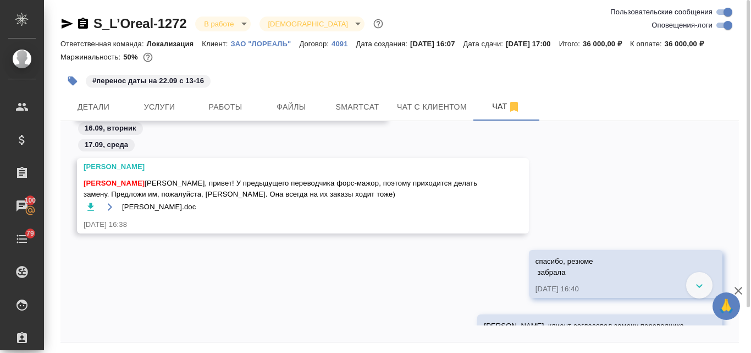
click at [91, 210] on icon "button" at bounding box center [90, 206] width 7 height 8
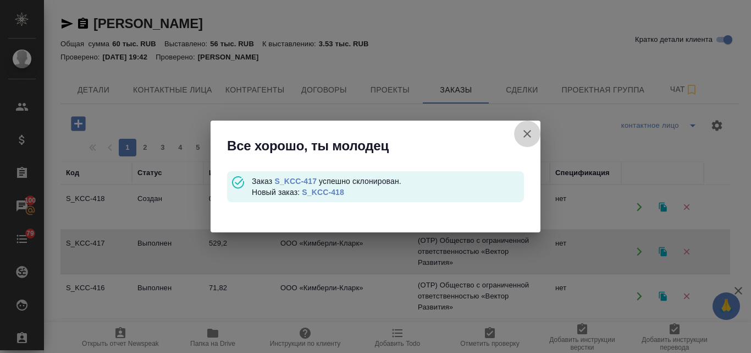
click at [527, 133] on icon "button" at bounding box center [527, 133] width 13 height 13
